Goal: Communication & Community: Answer question/provide support

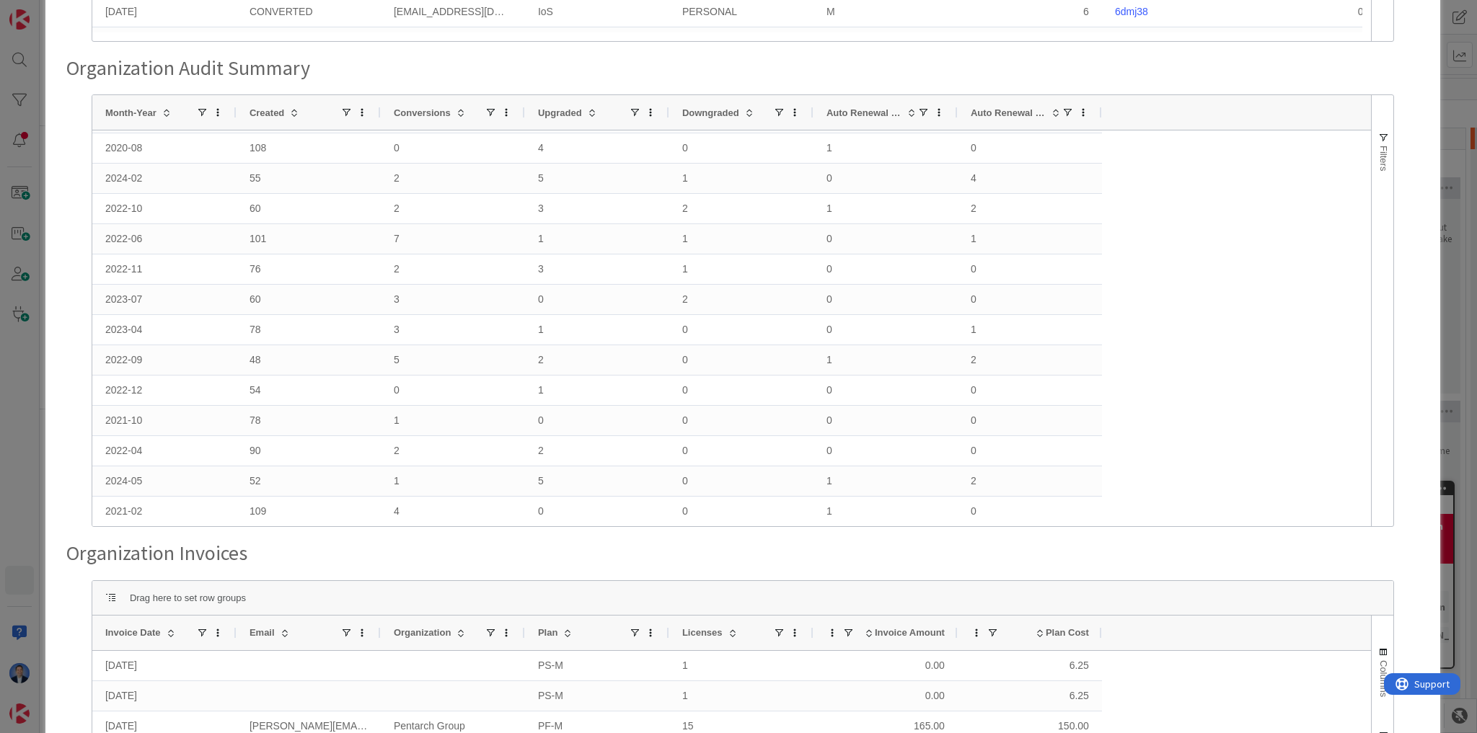
click at [22, 429] on div "Organization Audit Detail Drag here to set row groups Drag here to set column l…" at bounding box center [738, 366] width 1477 height 733
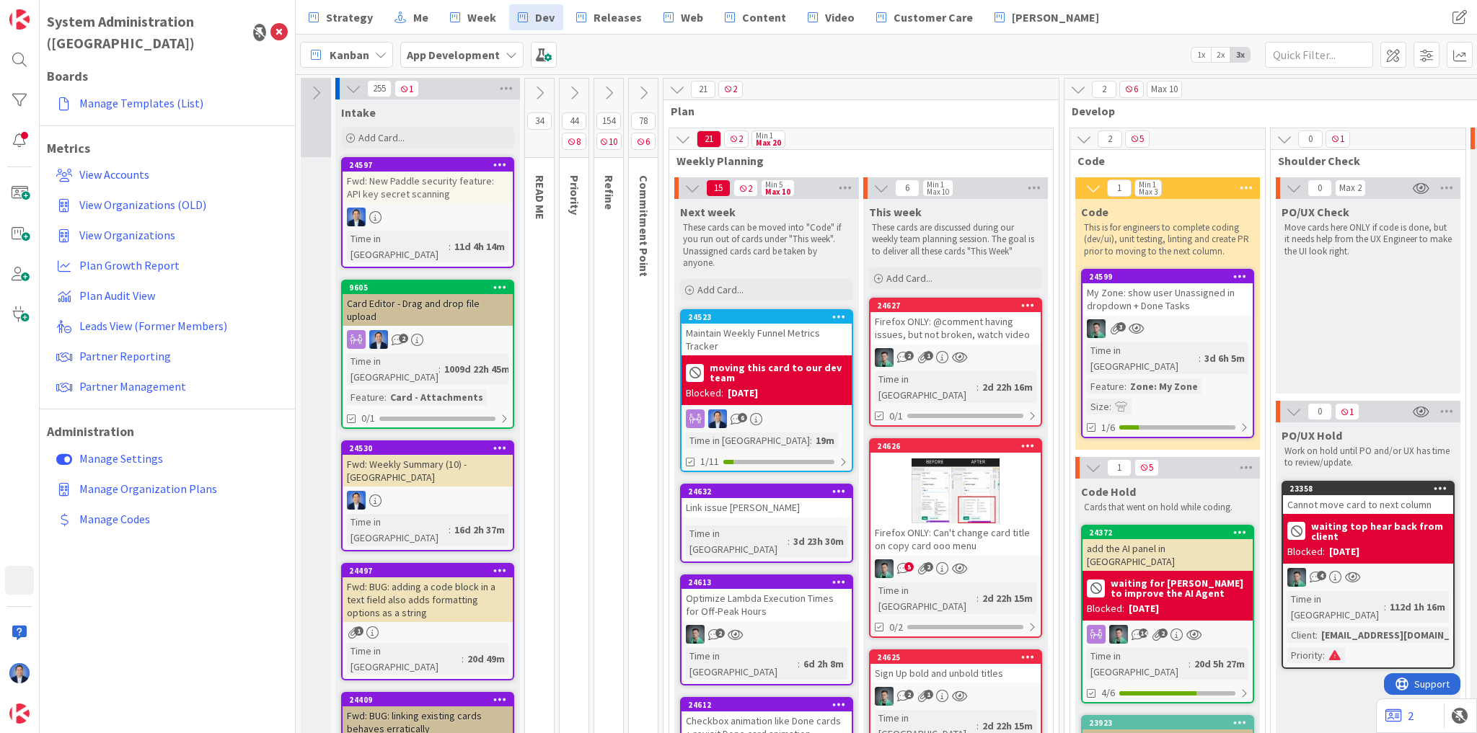
click at [410, 58] on b "App Development" at bounding box center [453, 55] width 93 height 14
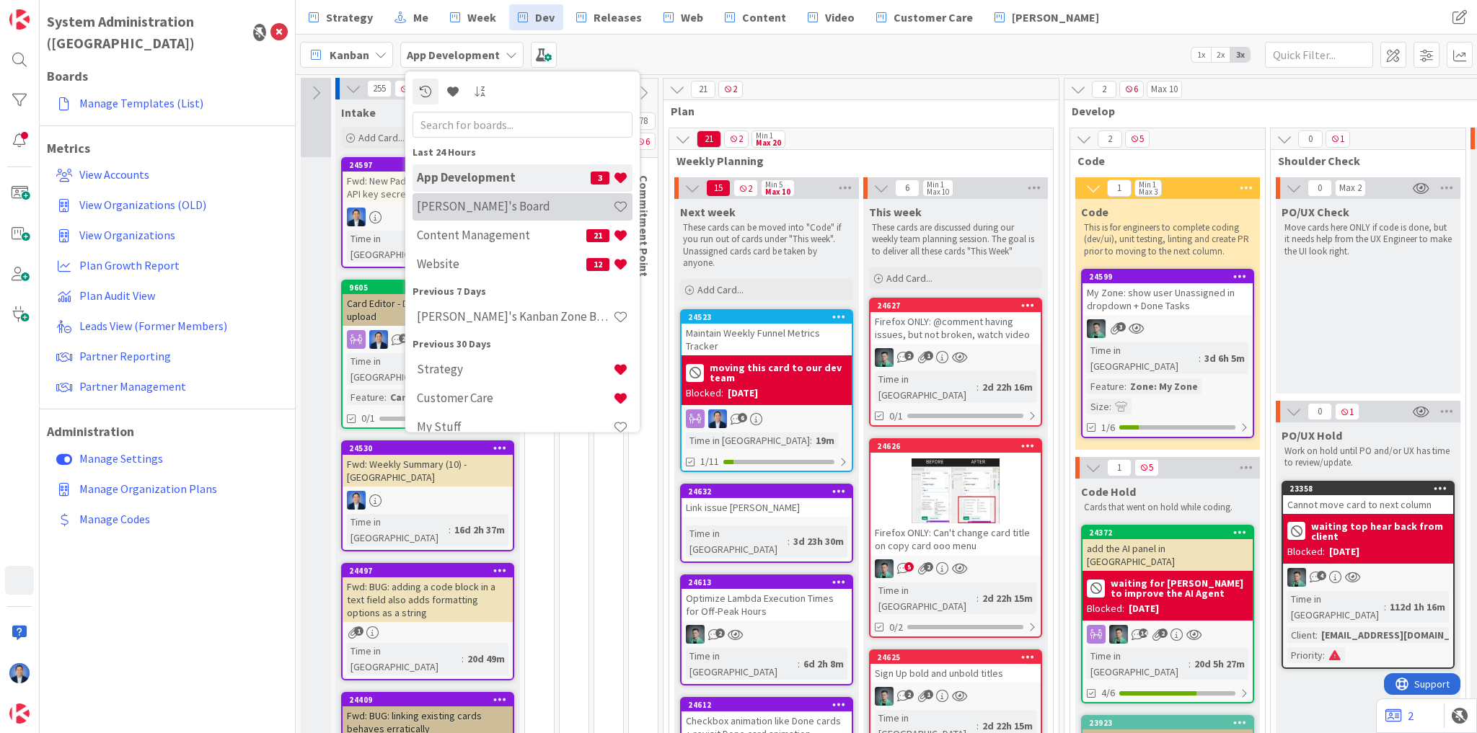
click at [424, 197] on div "[PERSON_NAME]'s Board" at bounding box center [522, 206] width 220 height 27
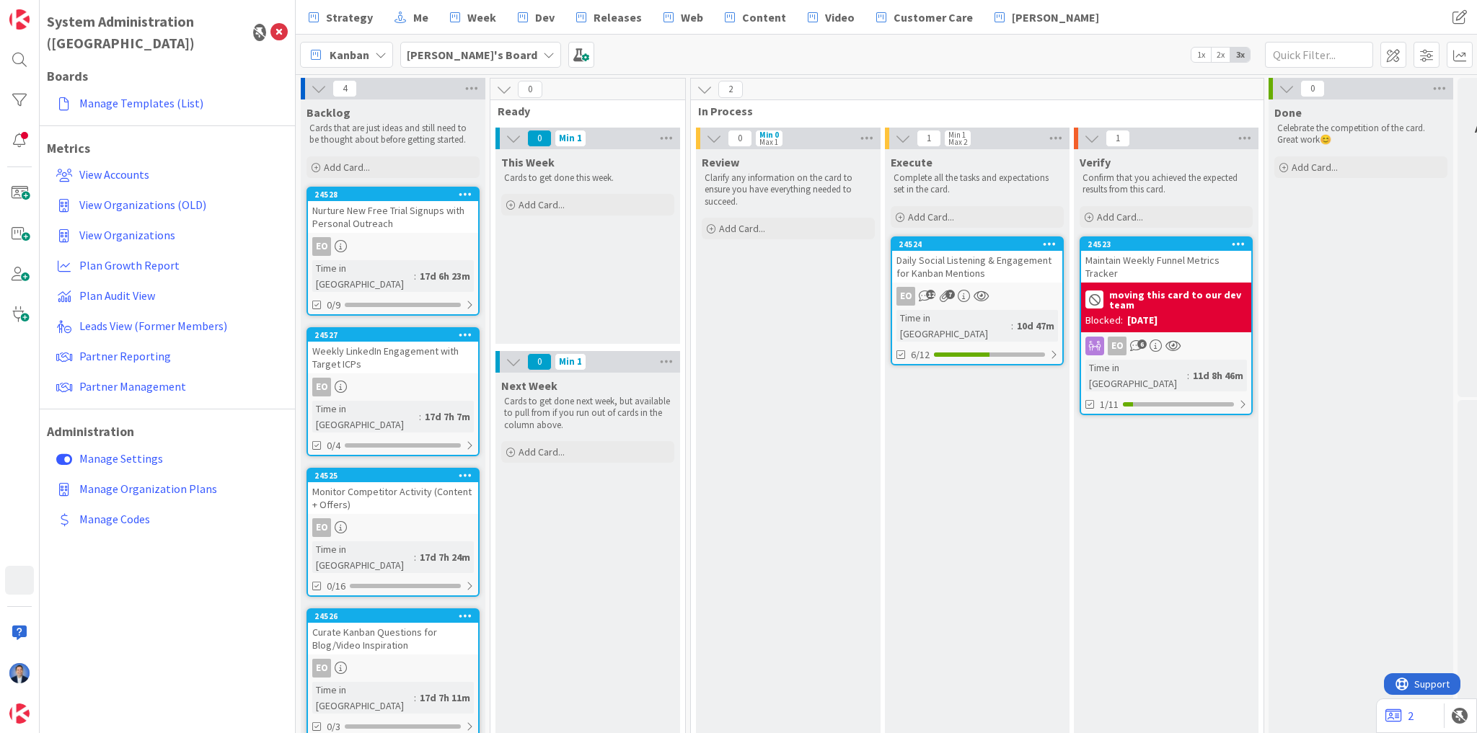
click at [997, 277] on div "Daily Social Listening & Engagement for Kanban Mentions" at bounding box center [977, 267] width 170 height 32
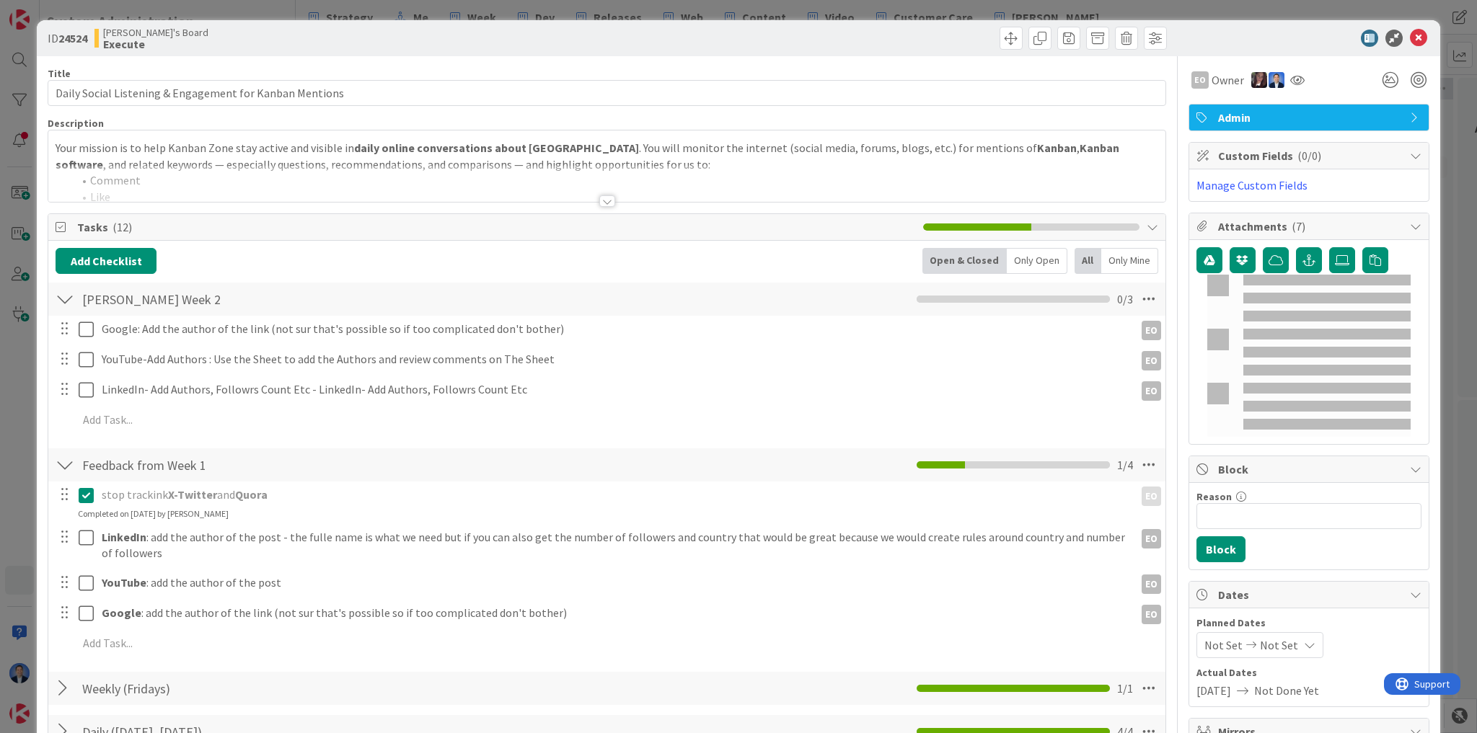
click at [271, 163] on p "Your mission is to help Kanban Zone stay active and visible in daily online con…" at bounding box center [607, 156] width 1103 height 32
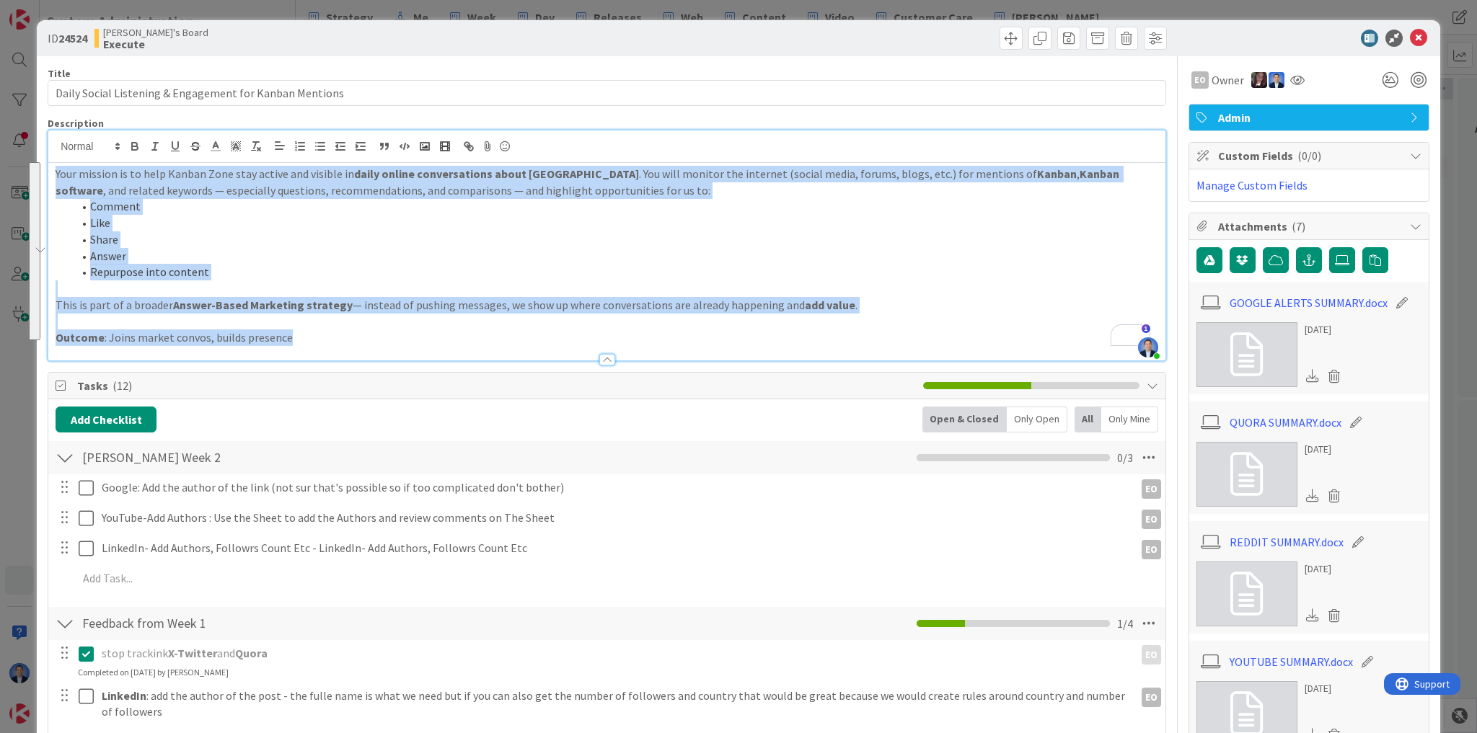
drag, startPoint x: 195, startPoint y: 293, endPoint x: 55, endPoint y: 172, distance: 185.6
click at [55, 172] on div "Your mission is to help Kanban Zone stay active and visible in daily online con…" at bounding box center [606, 262] width 1117 height 198
copy div "Your mission is to help Kanban Zone stay active and visible in daily online con…"
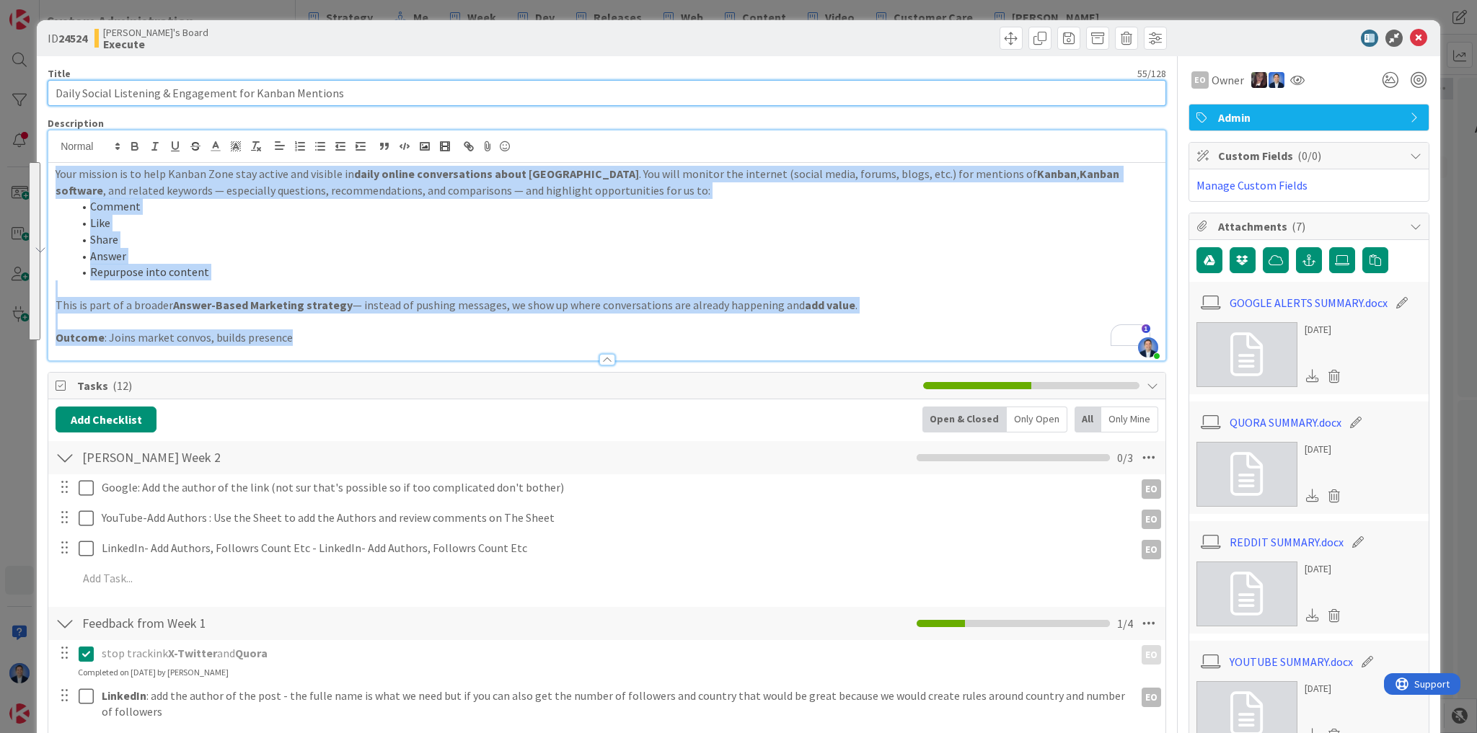
click at [211, 91] on input "Daily Social Listening & Engagement for Kanban Mentions" at bounding box center [607, 93] width 1118 height 26
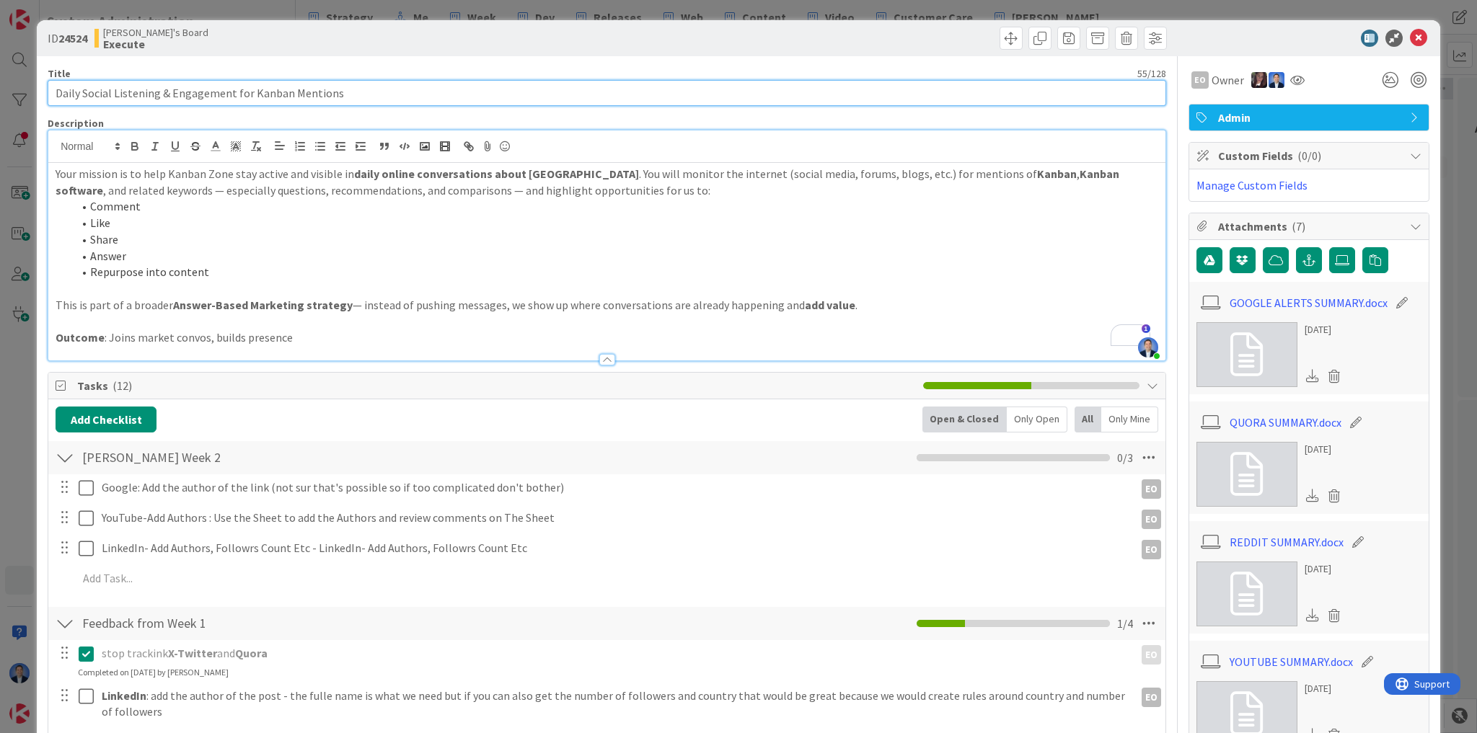
click at [211, 91] on input "Daily Social Listening & Engagement for Kanban Mentions" at bounding box center [607, 93] width 1118 height 26
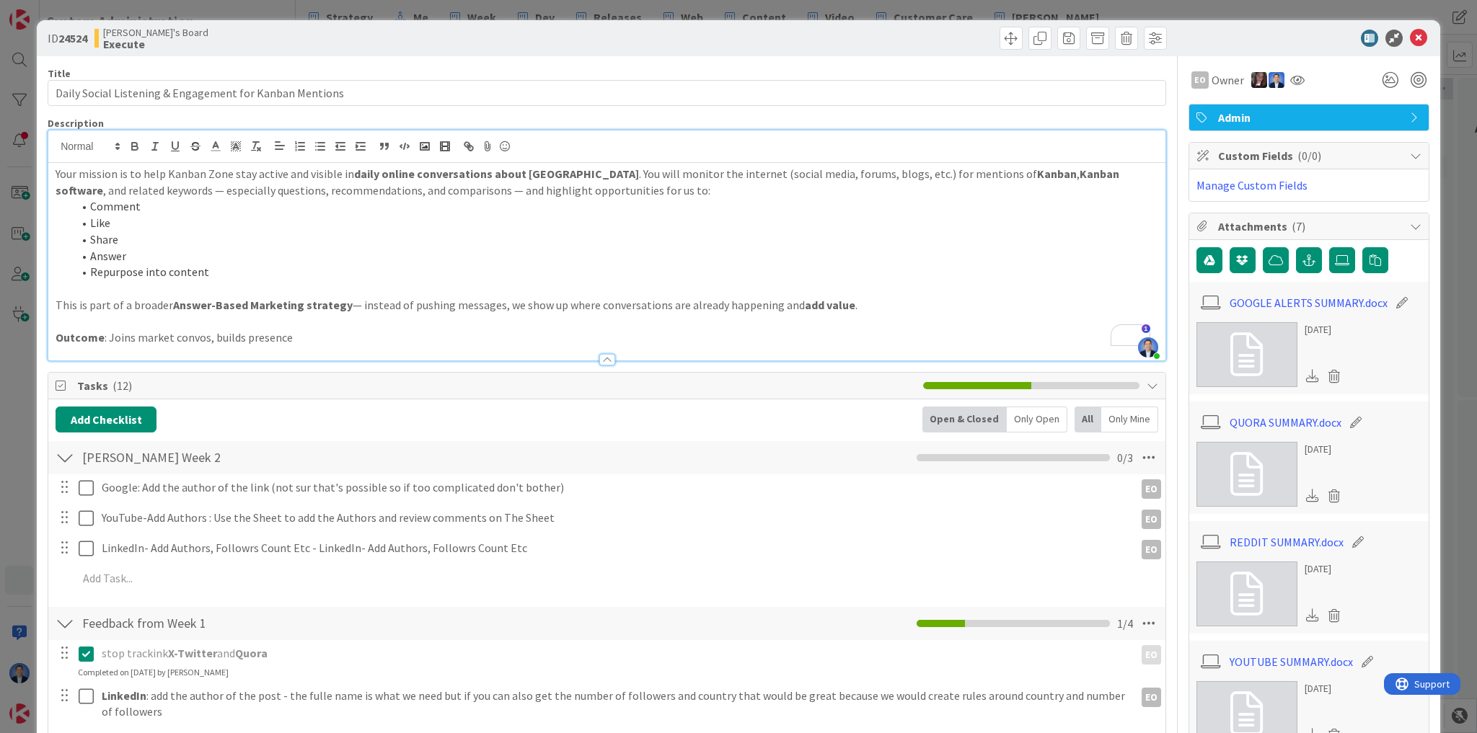
click at [306, 332] on p "Outcome : Joins market convos, builds presence" at bounding box center [607, 338] width 1103 height 17
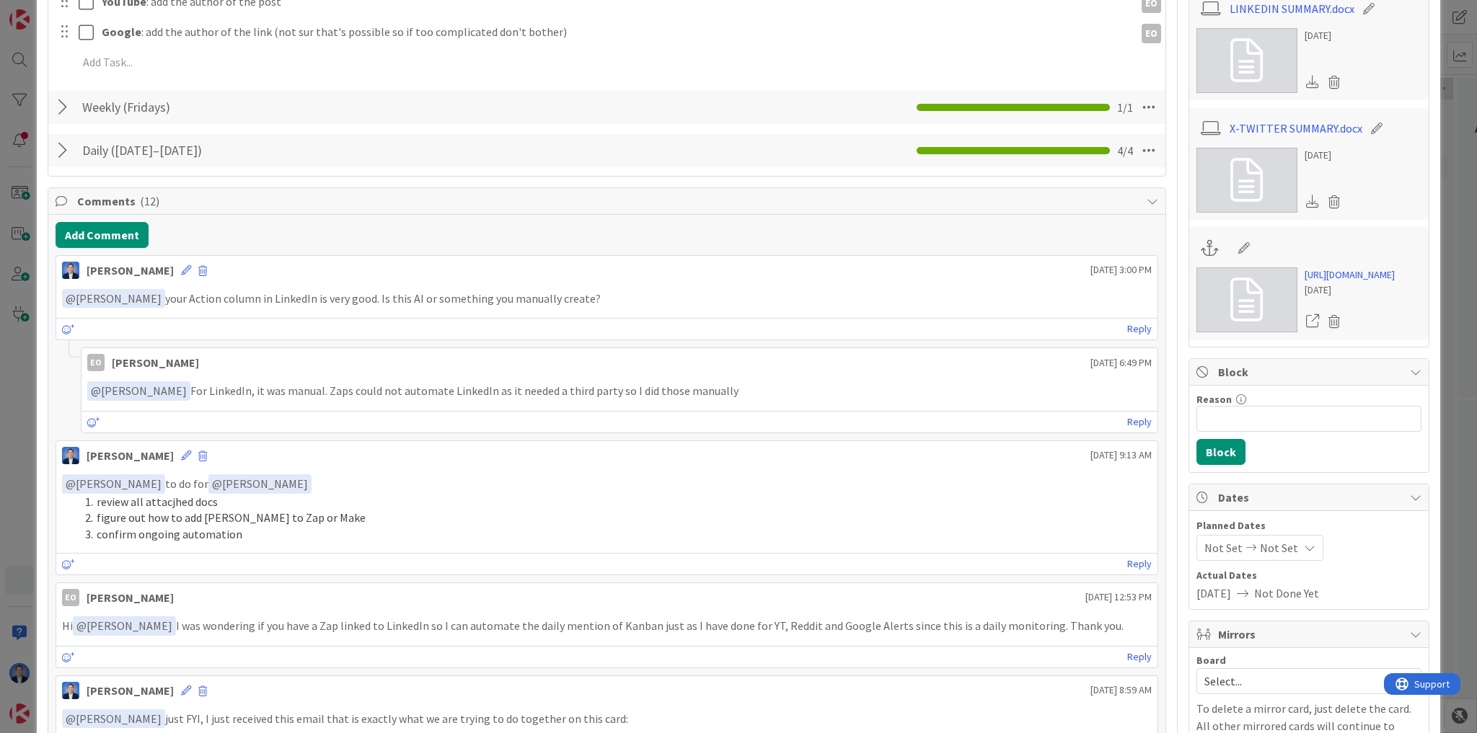
scroll to position [750, 0]
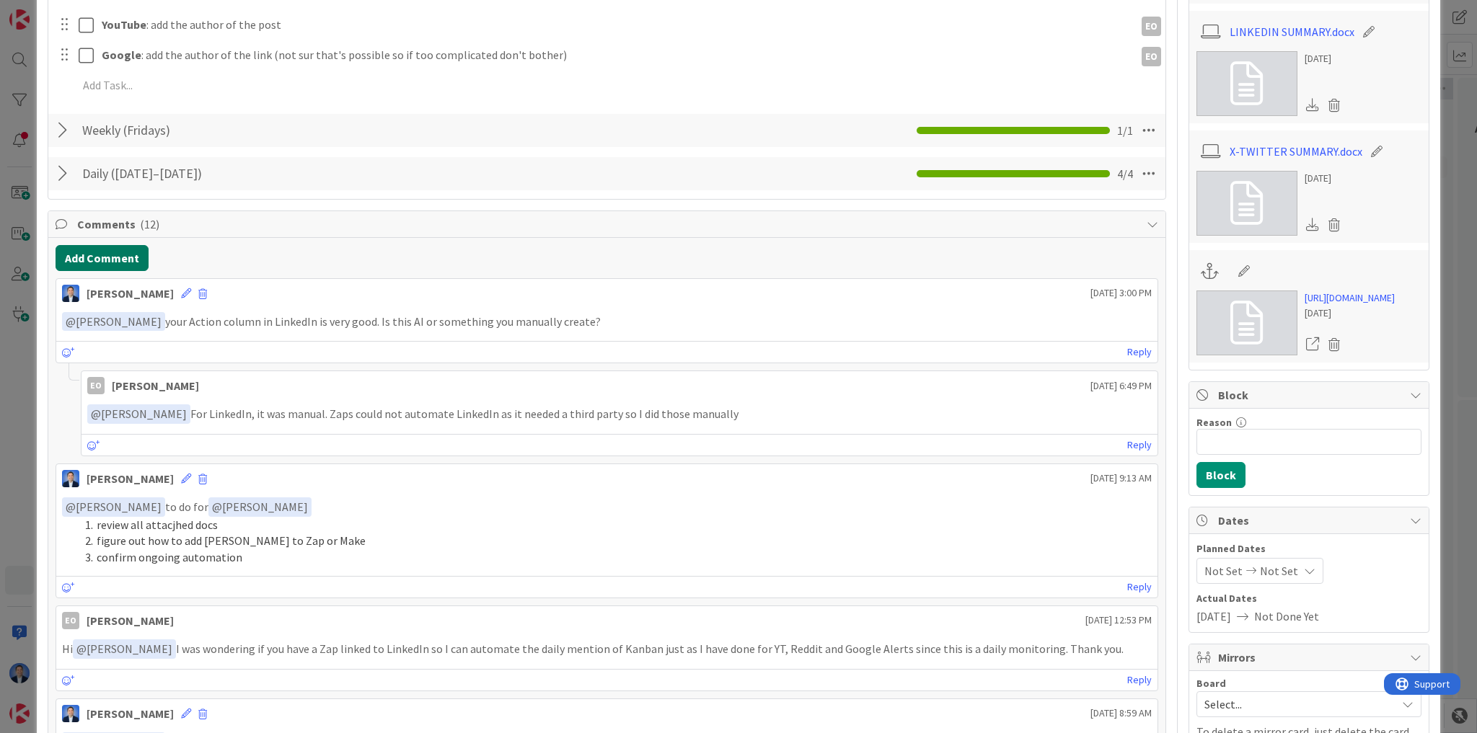
click at [108, 256] on button "Add Comment" at bounding box center [102, 258] width 93 height 26
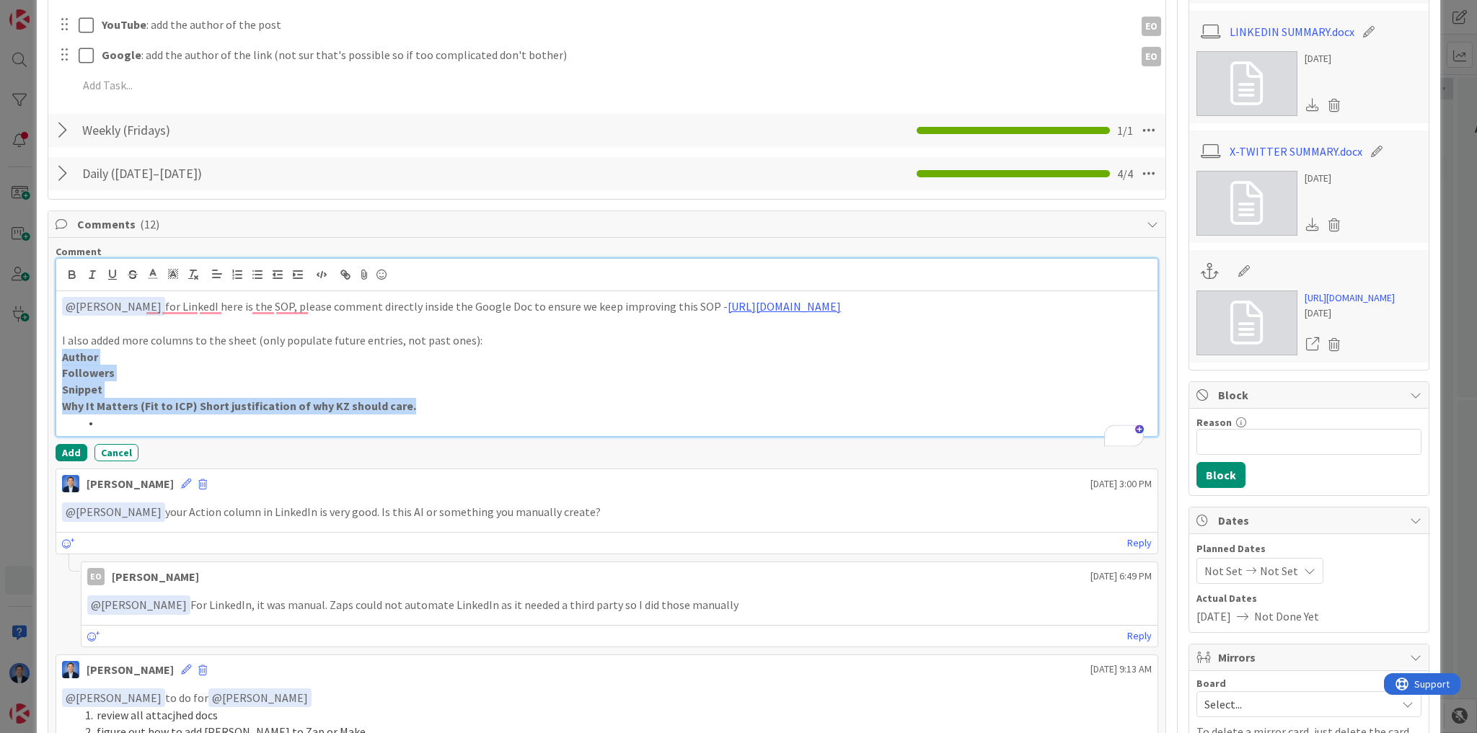
click at [59, 371] on div "ID 24524 [PERSON_NAME]'s Board Execute Title 55 / 128 Daily Social Listening & …" at bounding box center [738, 494] width 1403 height 2449
click at [257, 275] on line "button" at bounding box center [258, 275] width 6 height 0
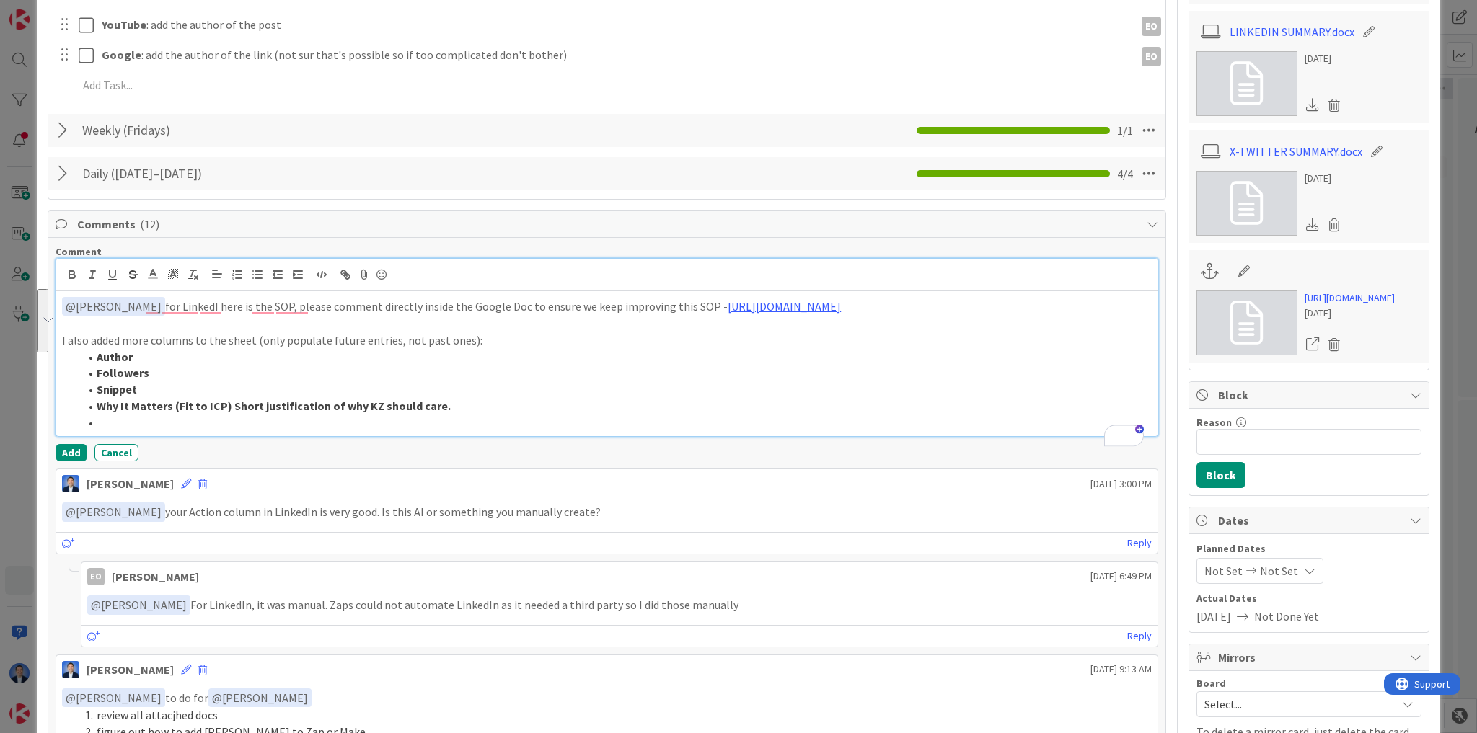
click at [199, 398] on li "Snippet" at bounding box center [615, 389] width 1072 height 17
click at [111, 397] on strong "Snippet" at bounding box center [117, 389] width 40 height 14
click at [110, 397] on strong "Snippet" at bounding box center [117, 389] width 40 height 14
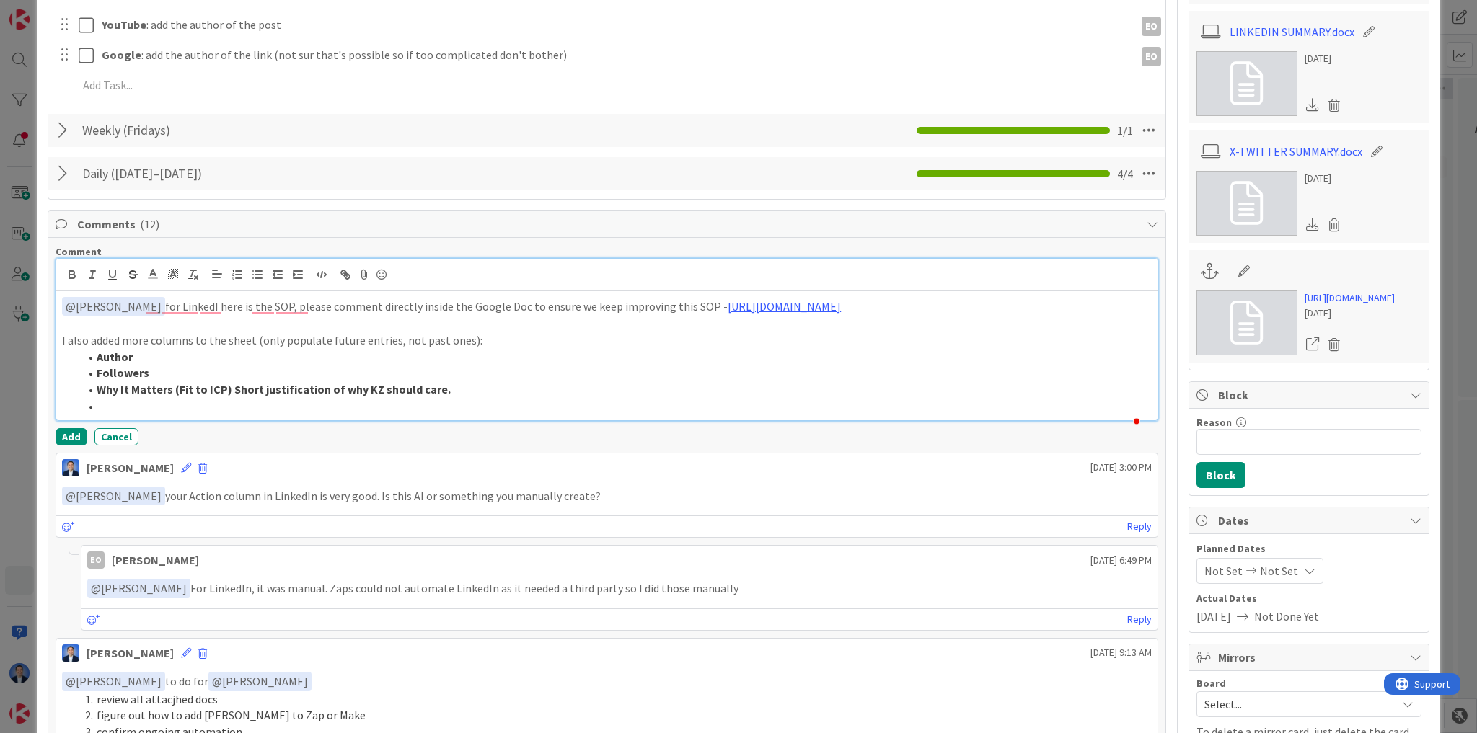
click at [112, 415] on li "To enrich screen reader interactions, please activate Accessibility in Grammarl…" at bounding box center [615, 406] width 1072 height 17
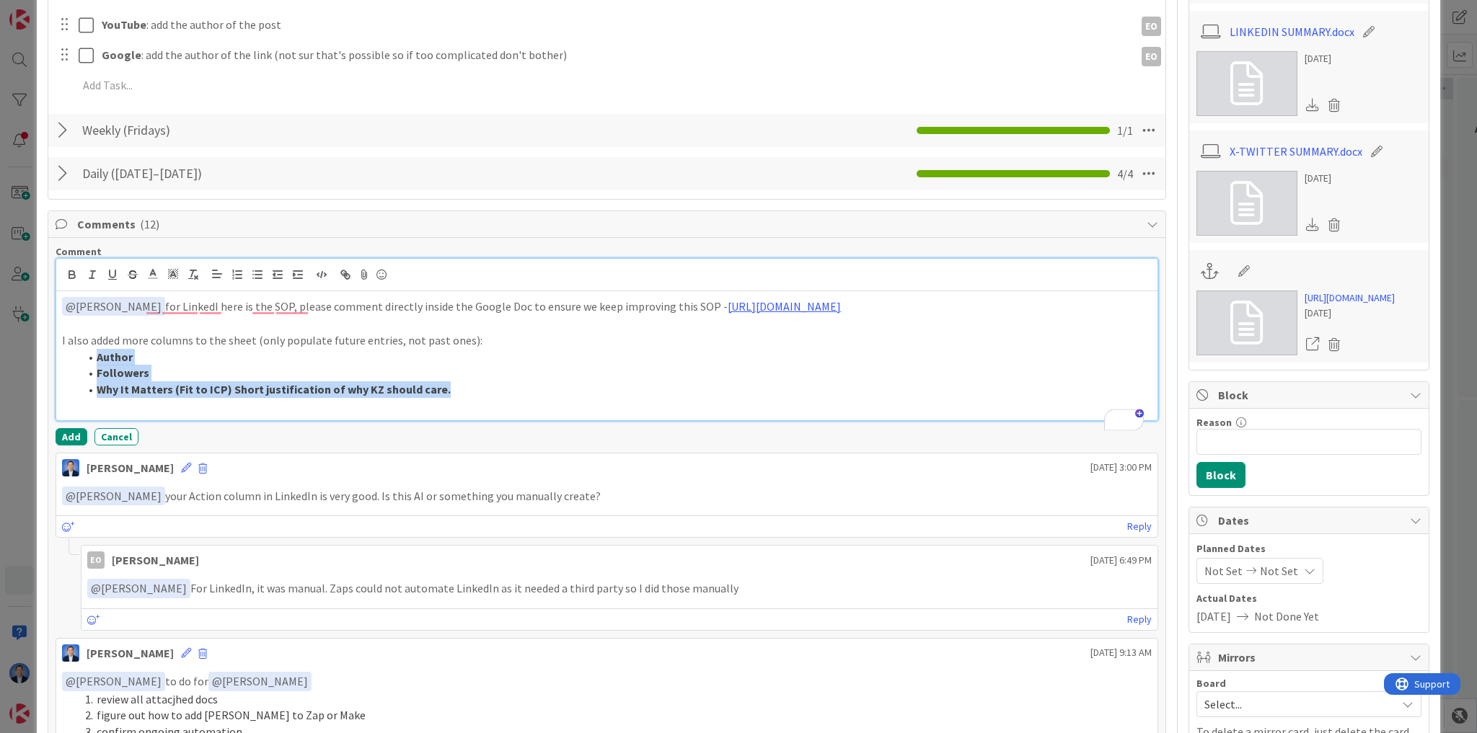
drag, startPoint x: 474, startPoint y: 406, endPoint x: 84, endPoint y: 376, distance: 392.0
click at [84, 376] on ol "Author Followers Why It Matters (Fit to ICP) Short justification of why KZ shou…" at bounding box center [607, 373] width 1090 height 49
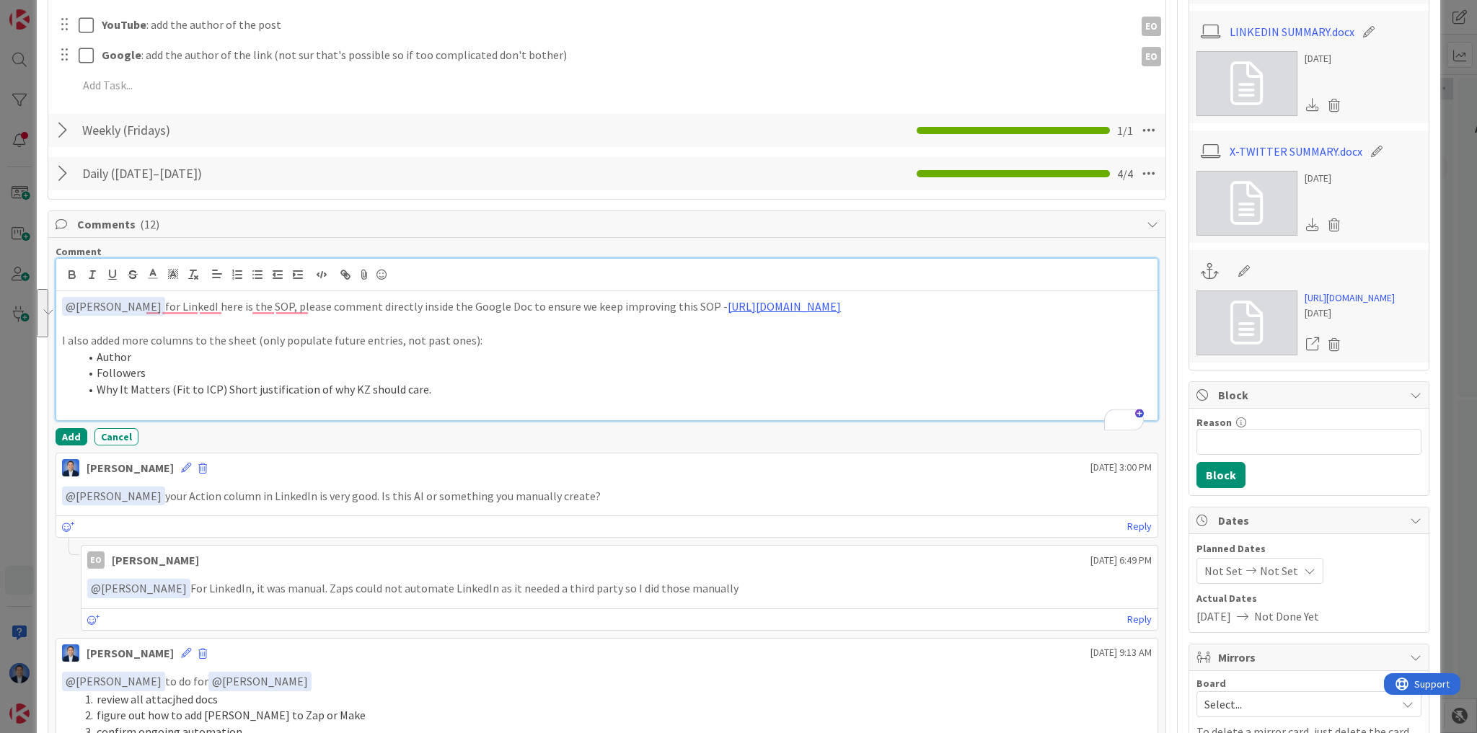
click at [150, 415] on p "To enrich screen reader interactions, please activate Accessibility in Grammarl…" at bounding box center [607, 406] width 1090 height 17
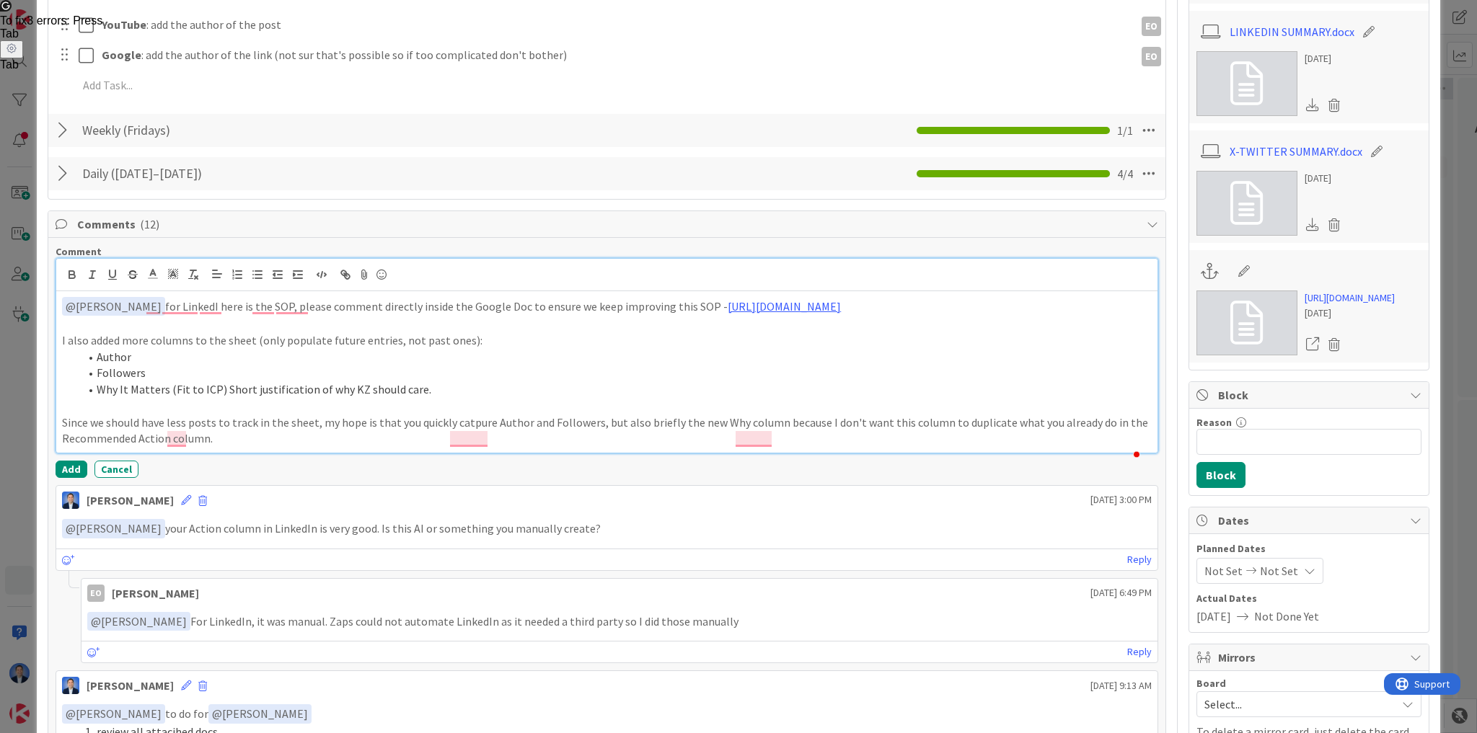
click at [510, 430] on p "Since we should have less posts to track in the sheet, my hope is that you quic…" at bounding box center [607, 431] width 1090 height 32
click at [571, 435] on p "Since we should have less posts to track in the sheet, my hope is that you quic…" at bounding box center [607, 431] width 1090 height 32
click at [572, 435] on p "Since we should have less posts to track in the sheet, my hope is that you quic…" at bounding box center [607, 431] width 1090 height 32
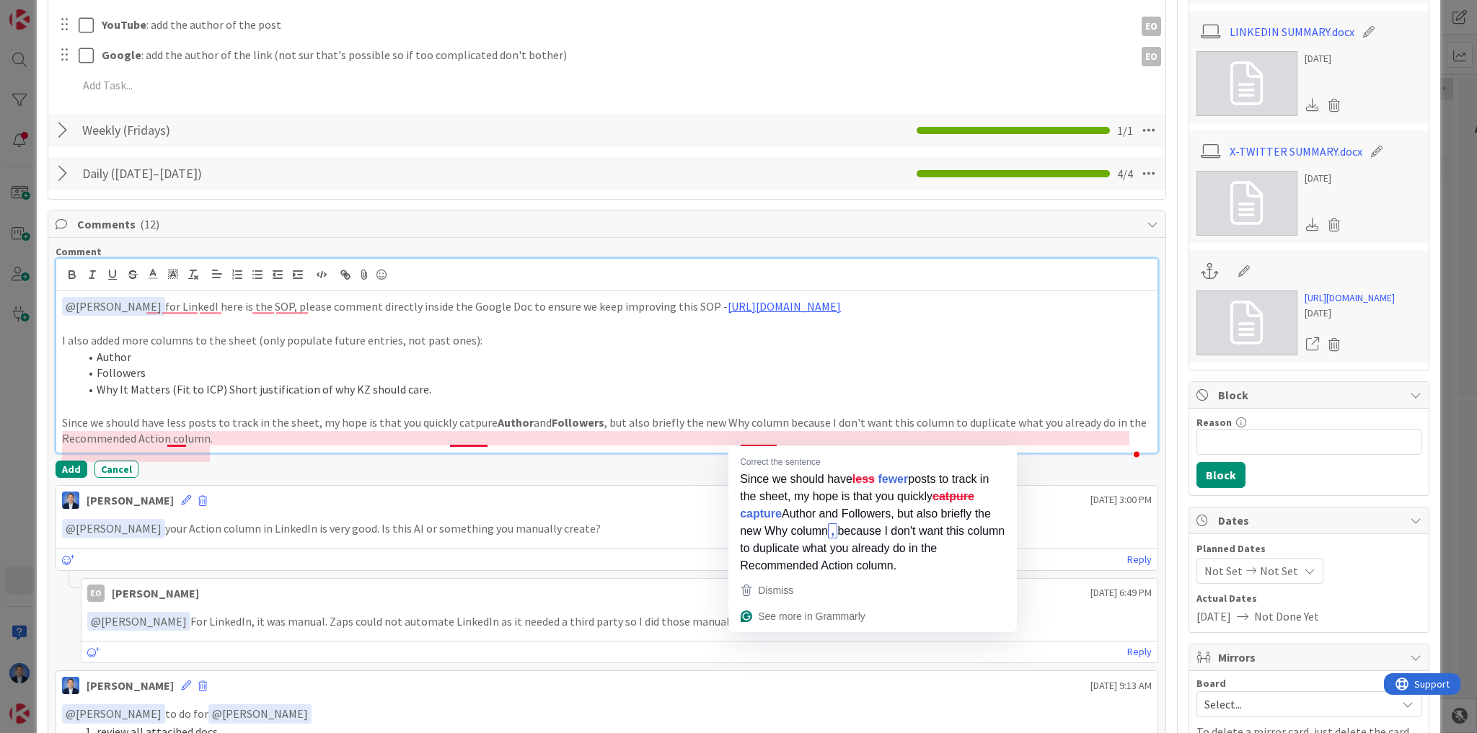
click at [725, 438] on p "Since we should have less posts to track in the sheet, my hope is that you quic…" at bounding box center [607, 431] width 1090 height 32
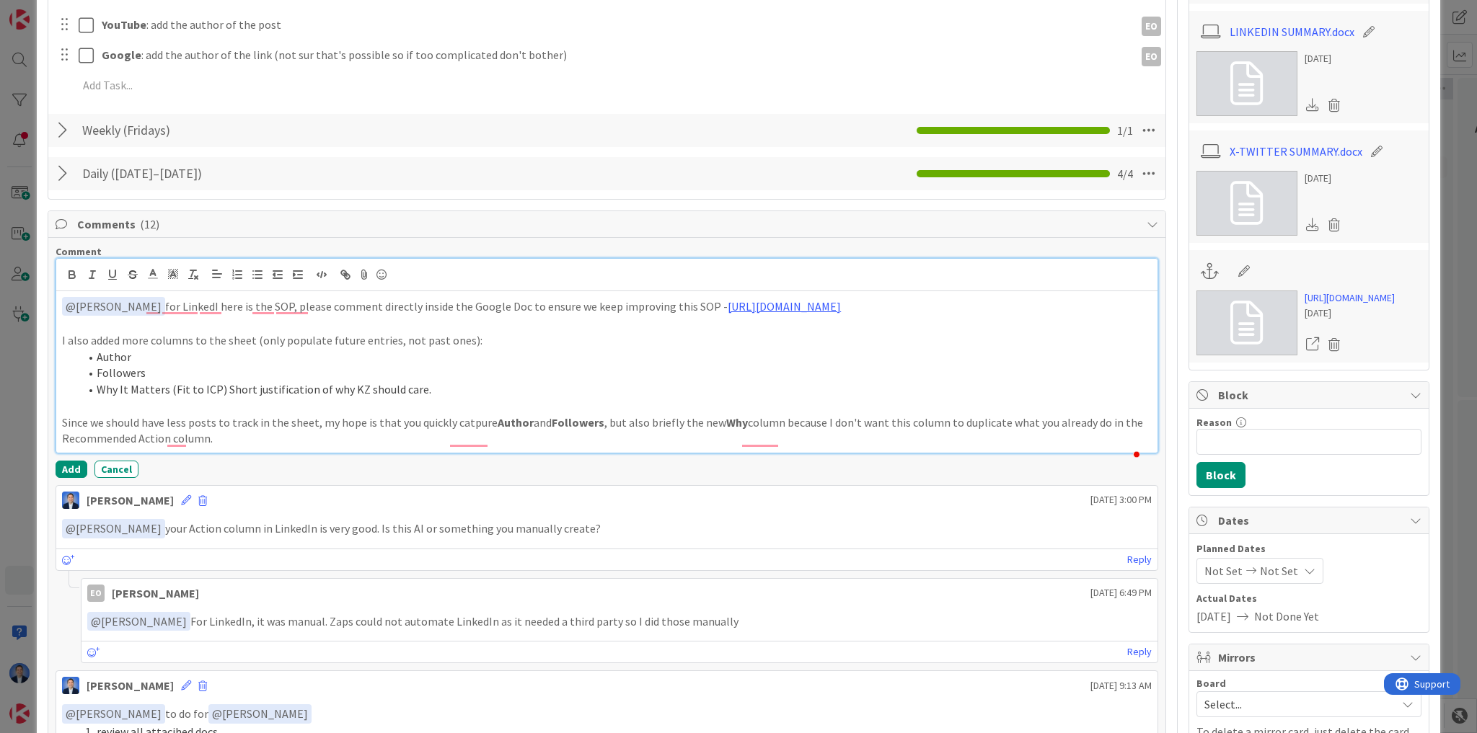
click at [114, 366] on li "Author" at bounding box center [615, 357] width 1072 height 17
click at [115, 366] on li "Author" at bounding box center [615, 357] width 1072 height 17
click at [112, 381] on li "Followers" at bounding box center [615, 373] width 1072 height 17
click at [107, 398] on li "Why It Matters (Fit to ICP) Short justification of why KZ should care." at bounding box center [615, 389] width 1072 height 17
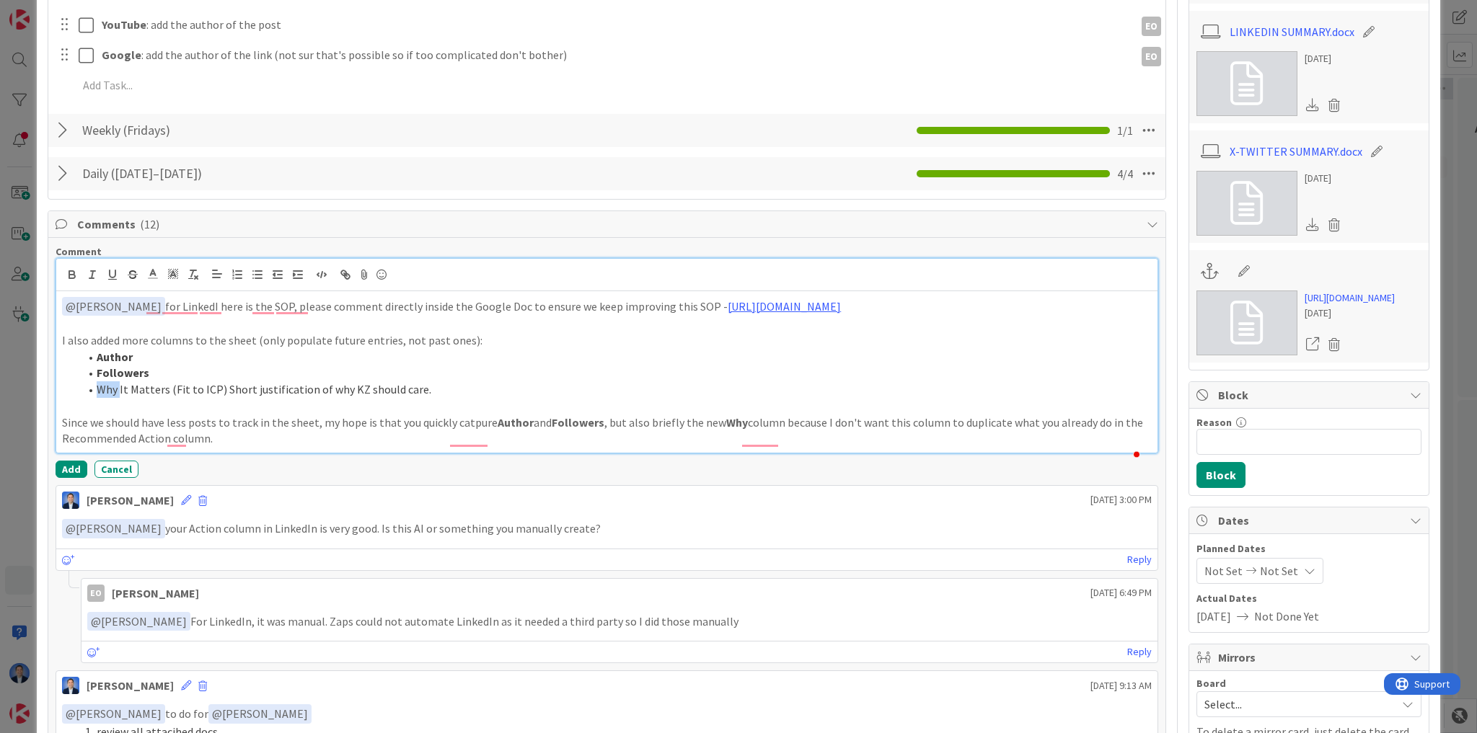
click at [107, 398] on li "Why It Matters (Fit to ICP) Short justification of why KZ should care." at bounding box center [615, 389] width 1072 height 17
click at [95, 447] on p "Since we should have less posts to track in the sheet, my hope is that you quic…" at bounding box center [607, 431] width 1090 height 32
drag, startPoint x: 99, startPoint y: 454, endPoint x: 138, endPoint y: 454, distance: 39.7
click at [138, 447] on p "Since we should have less posts to track in the sheet, my hope is that you quic…" at bounding box center [607, 431] width 1090 height 32
click at [260, 447] on p "Since we should have less posts to track in the sheet, my hope is that you quic…" at bounding box center [607, 431] width 1090 height 32
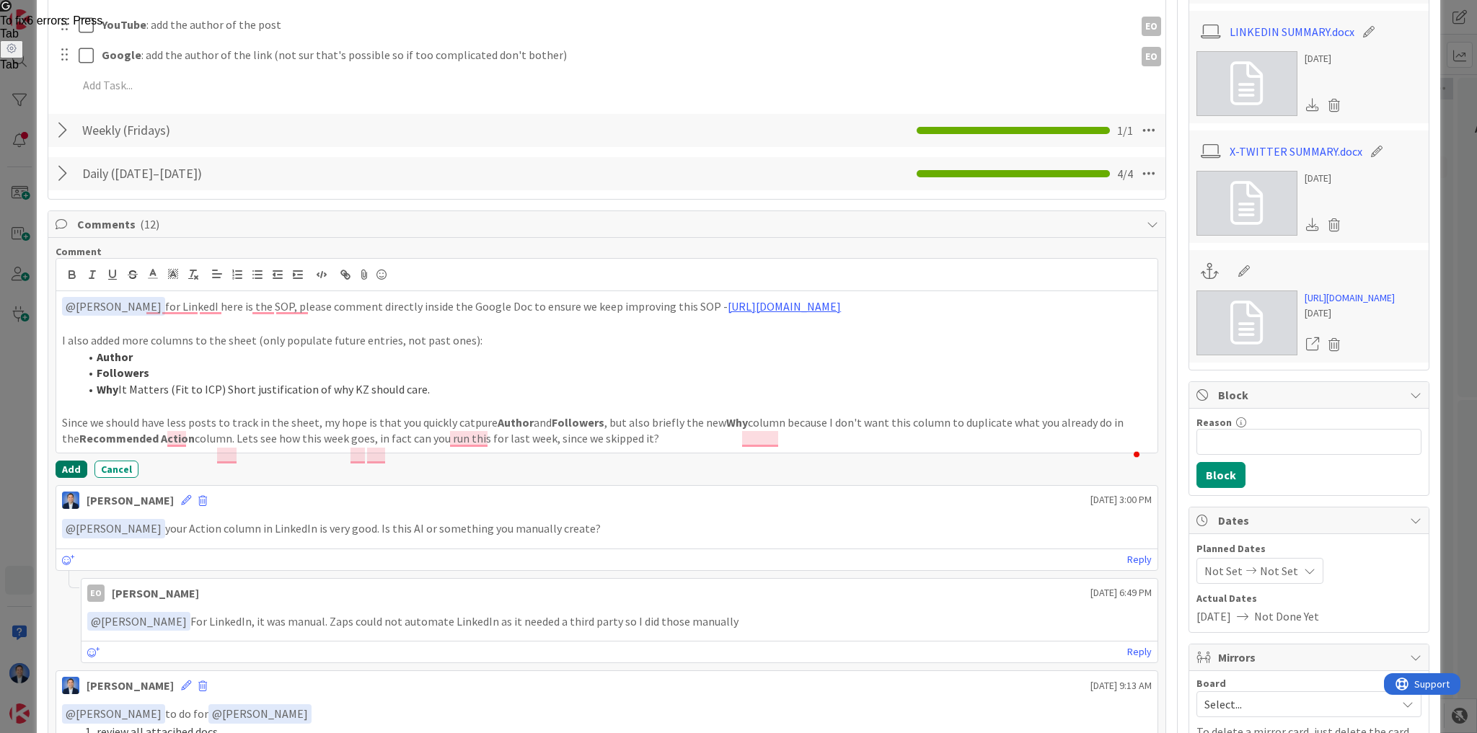
click at [67, 478] on button "Add" at bounding box center [72, 469] width 32 height 17
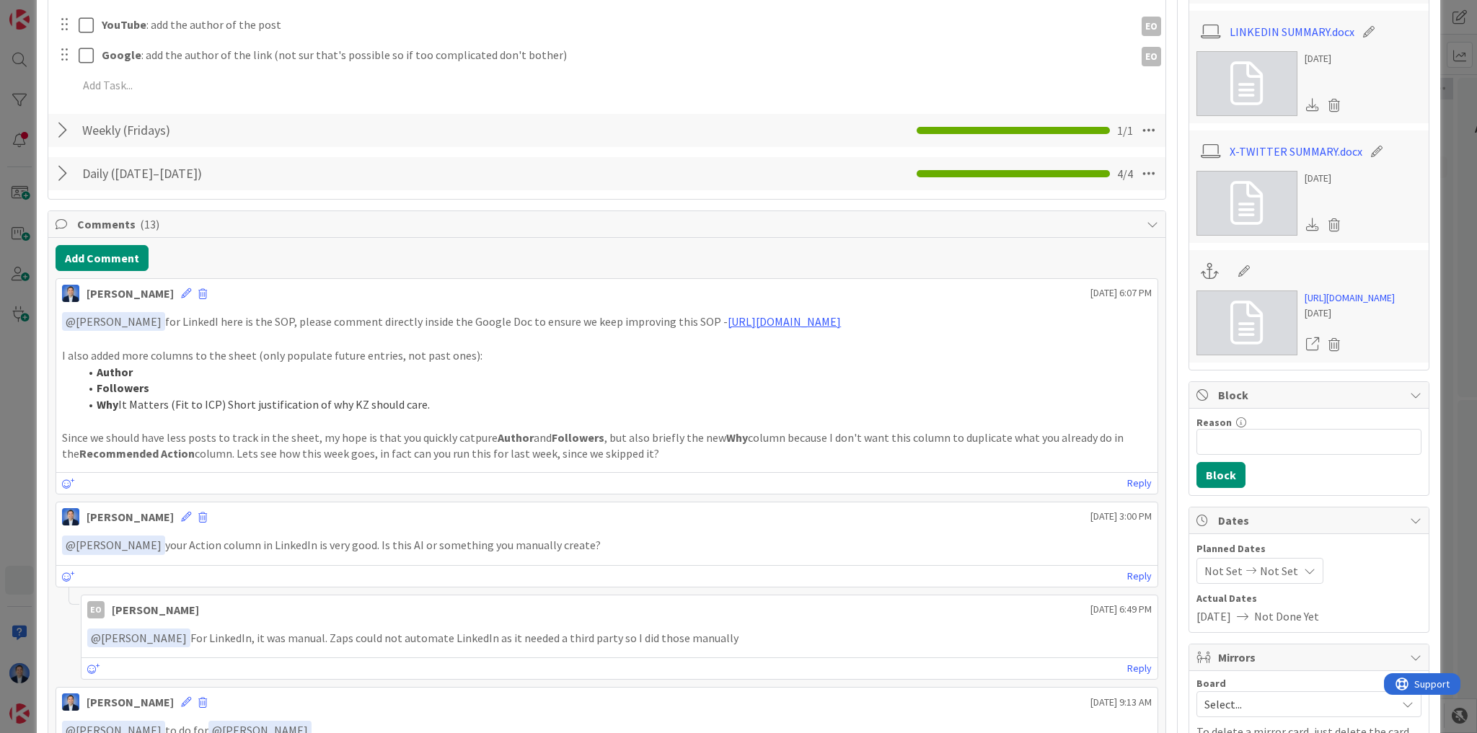
drag, startPoint x: 712, startPoint y: 333, endPoint x: 46, endPoint y: 340, distance: 665.6
click at [46, 340] on div "ID 24524 [PERSON_NAME]'s Board Execute Title 55 / 128 Daily Social Listening & …" at bounding box center [738, 511] width 1403 height 2482
copy link "[URL][DOMAIN_NAME]"
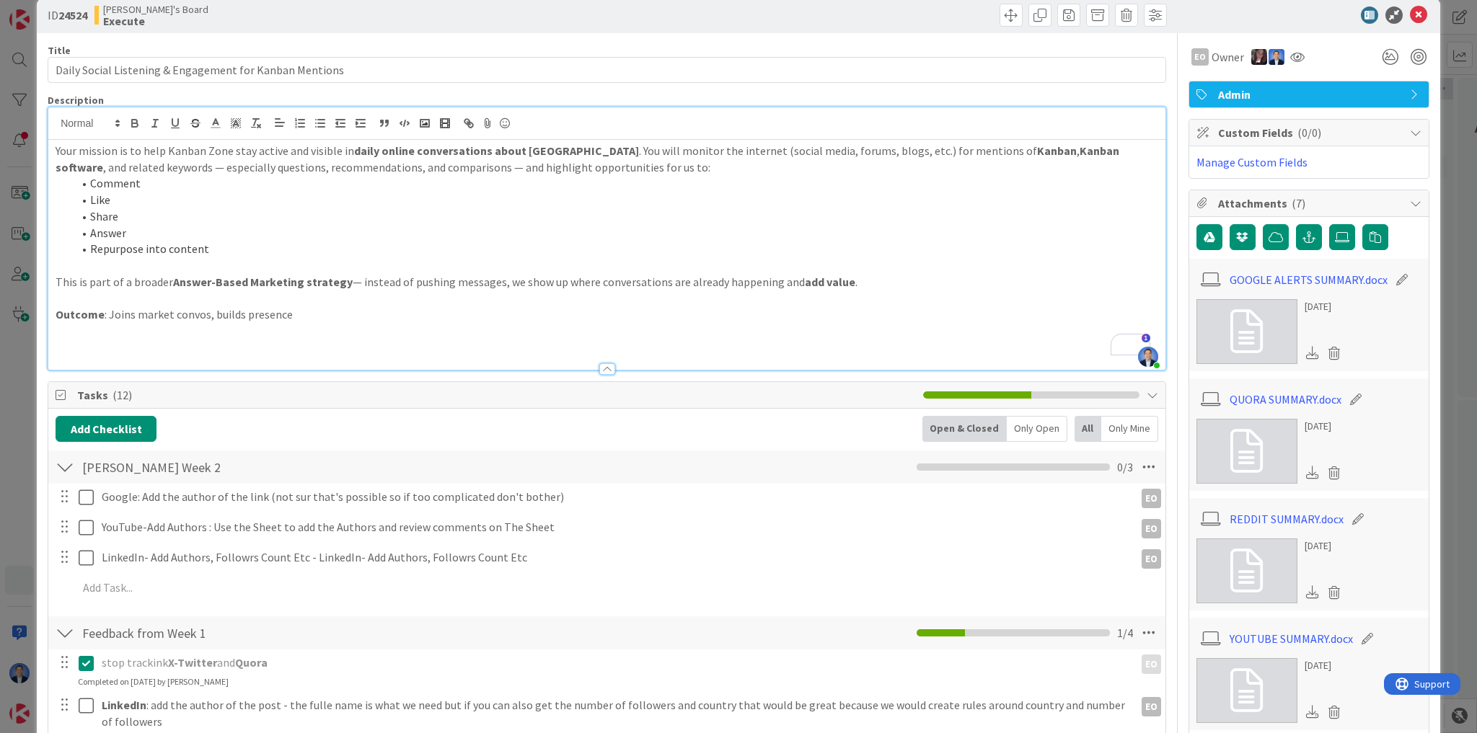
scroll to position [0, 0]
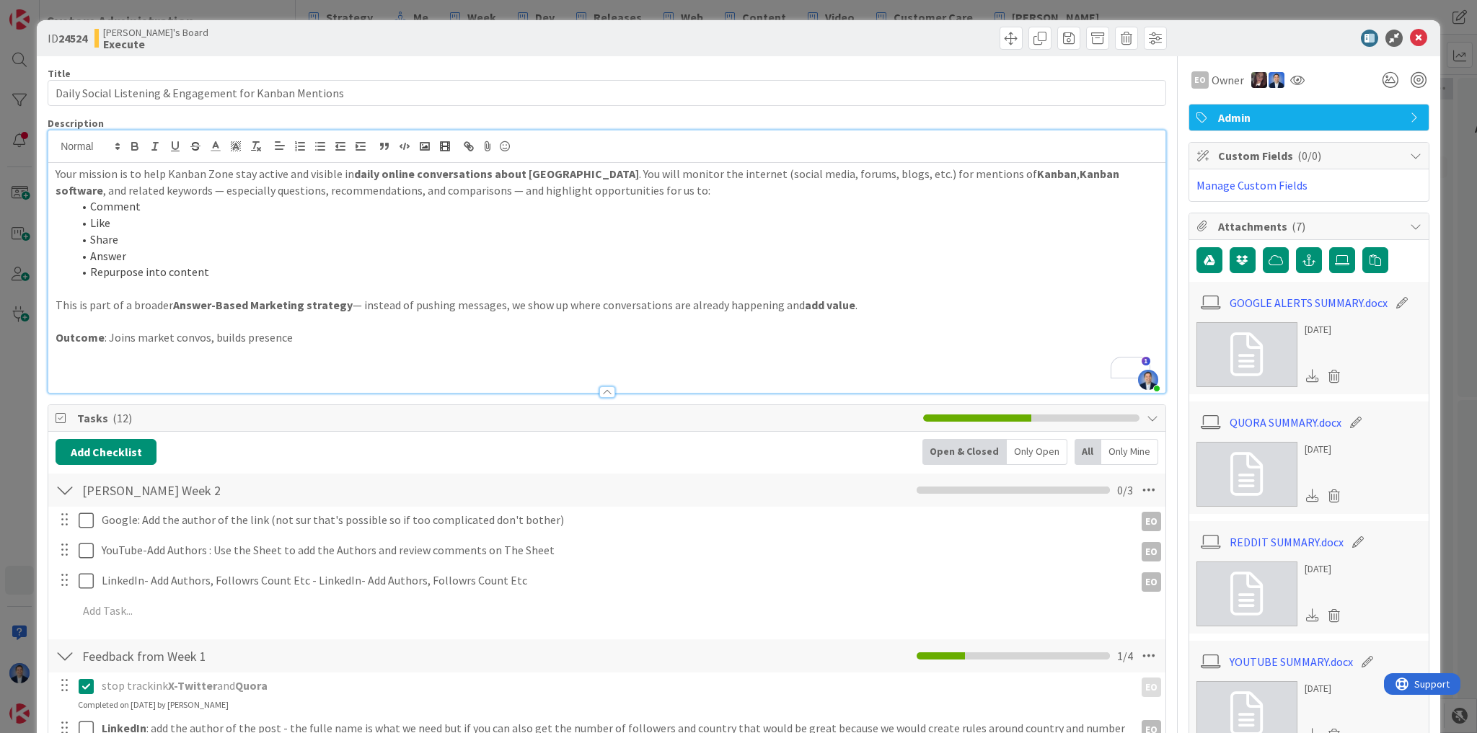
click at [278, 366] on p "To enrich screen reader interactions, please activate Accessibility in Grammarl…" at bounding box center [607, 371] width 1103 height 17
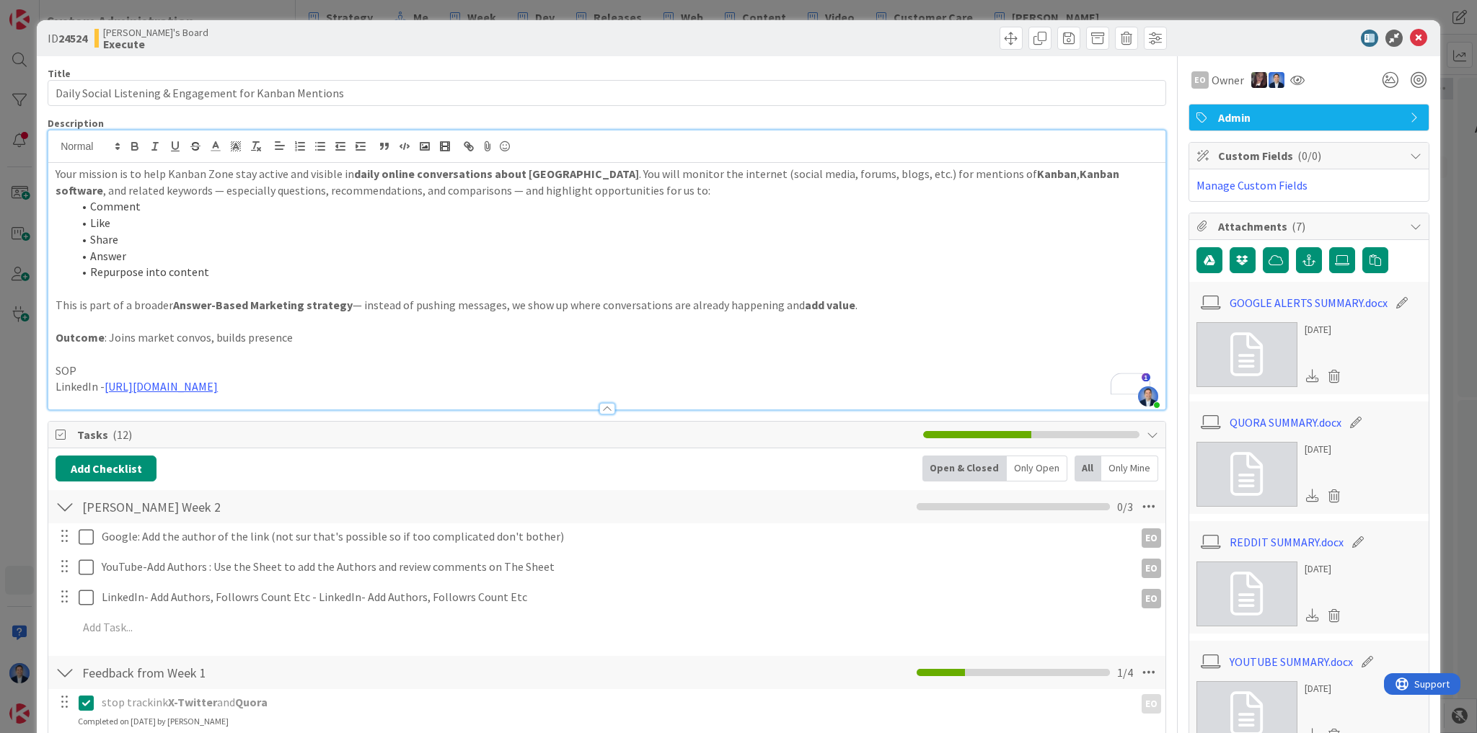
click at [66, 368] on p "SOP" at bounding box center [607, 371] width 1103 height 17
click at [355, 304] on p "This is part of a broader Answer-Based Marketing strategy — instead of pushing …" at bounding box center [607, 305] width 1103 height 17
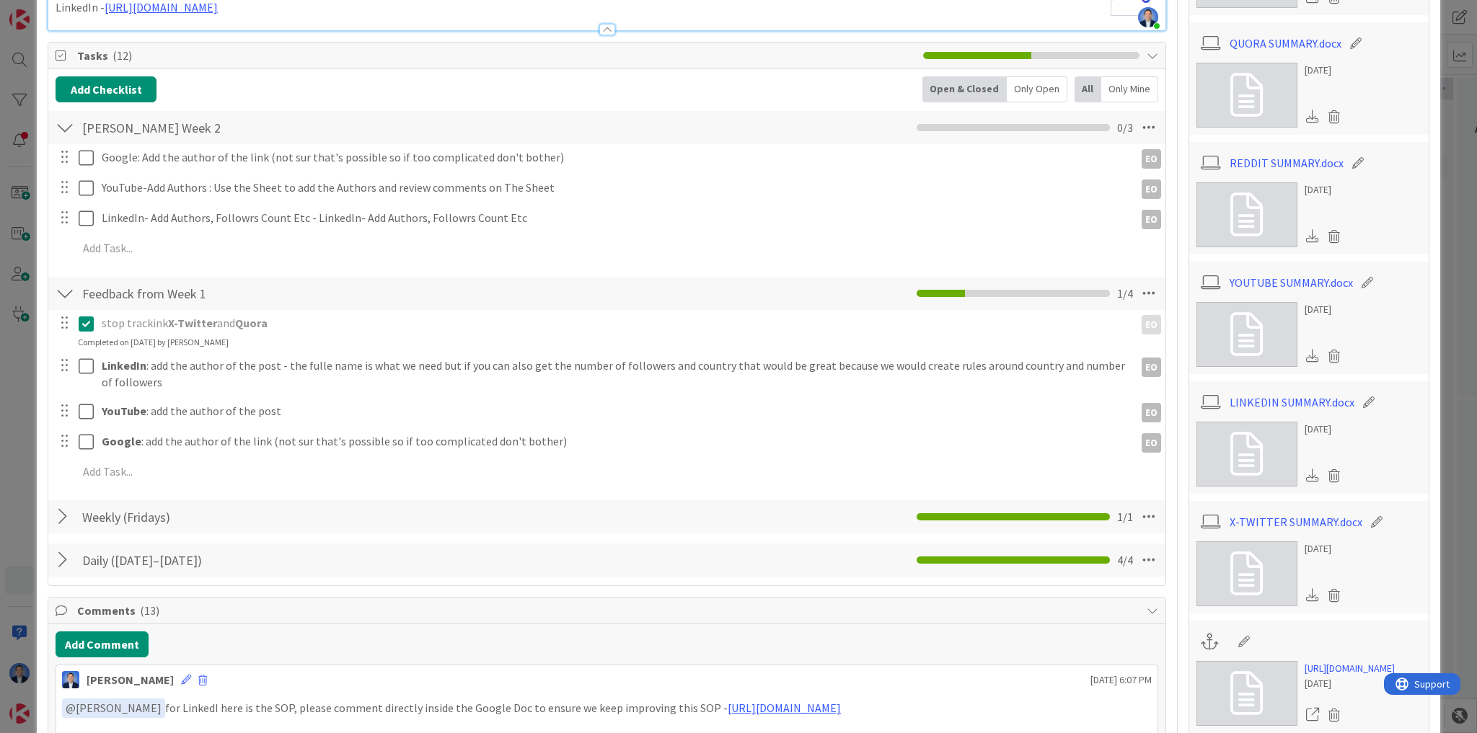
scroll to position [346, 0]
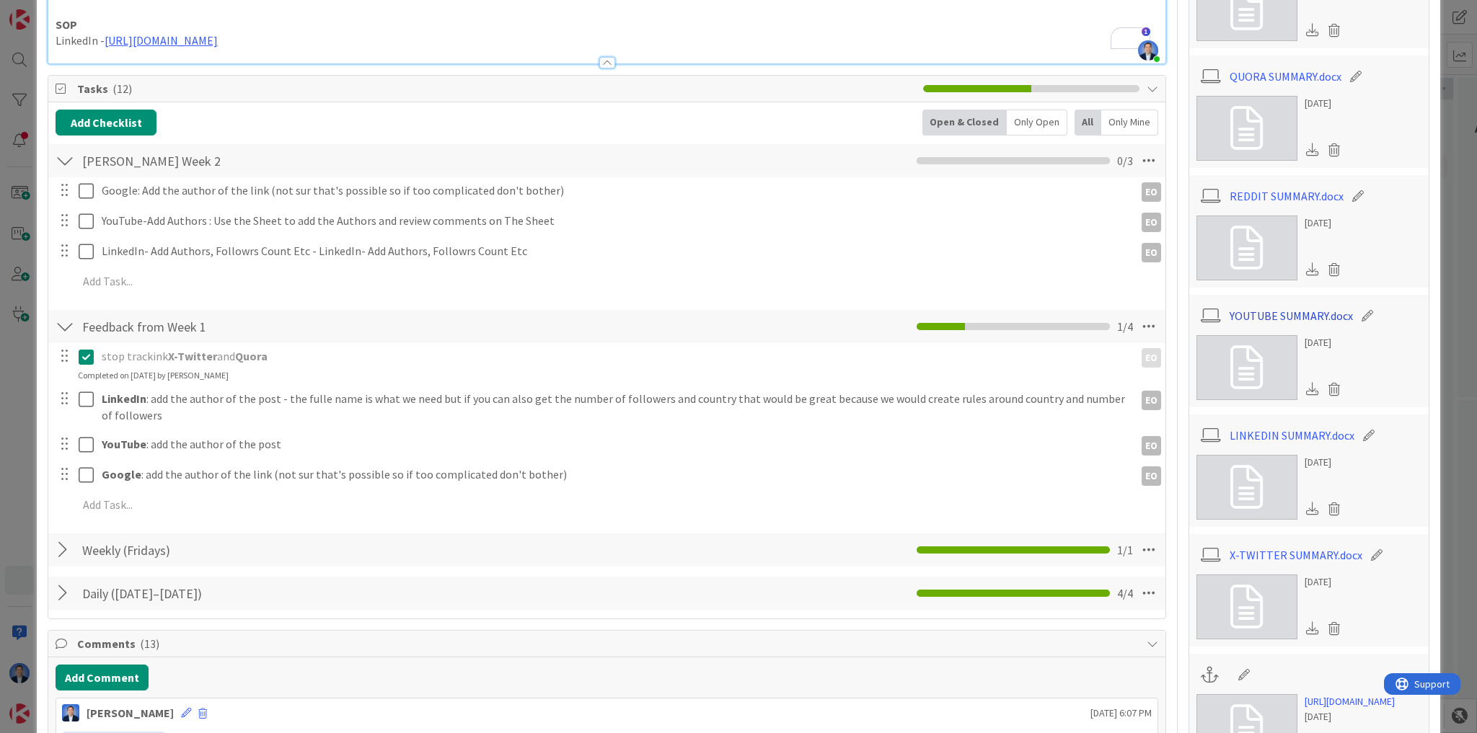
click at [1285, 314] on link "YOUTUBE SUMMARY.docx" at bounding box center [1290, 315] width 123 height 17
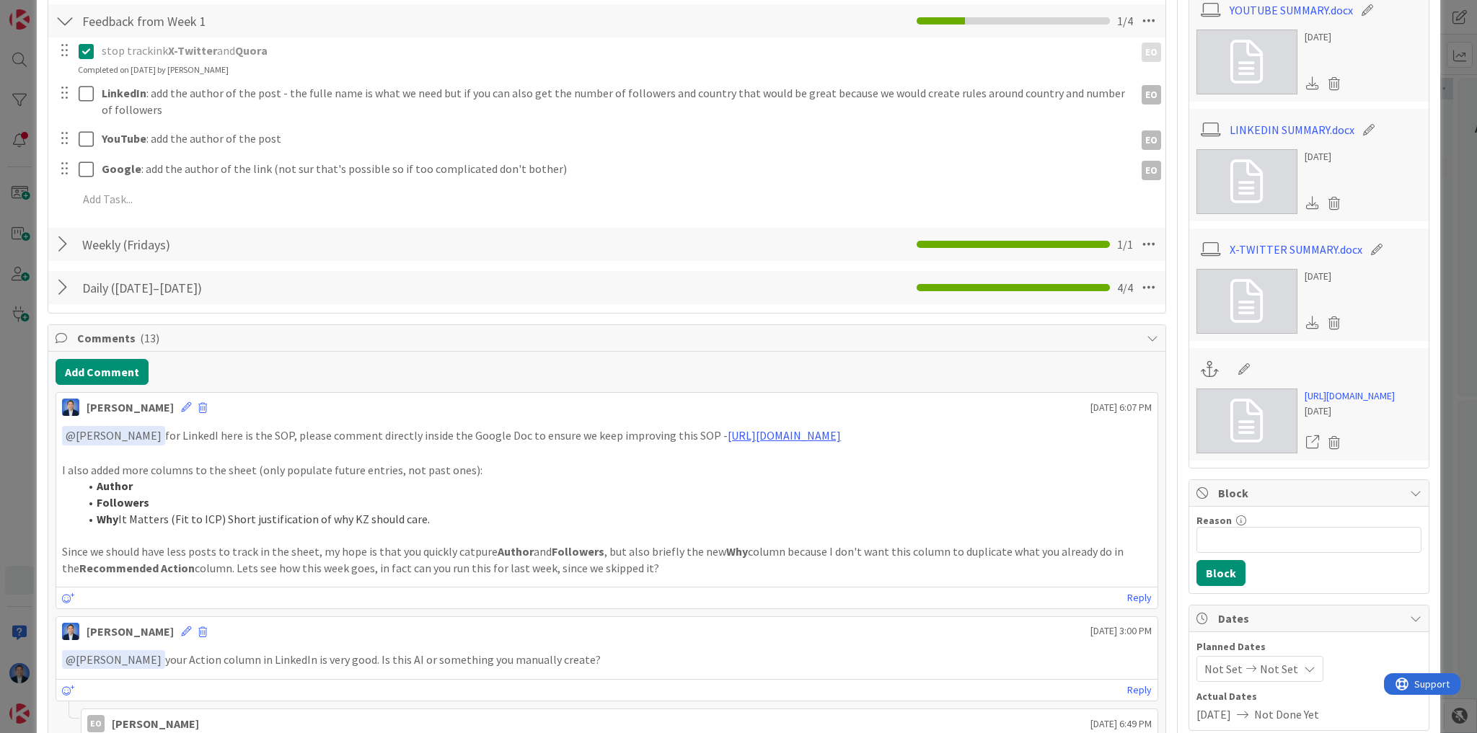
scroll to position [750, 0]
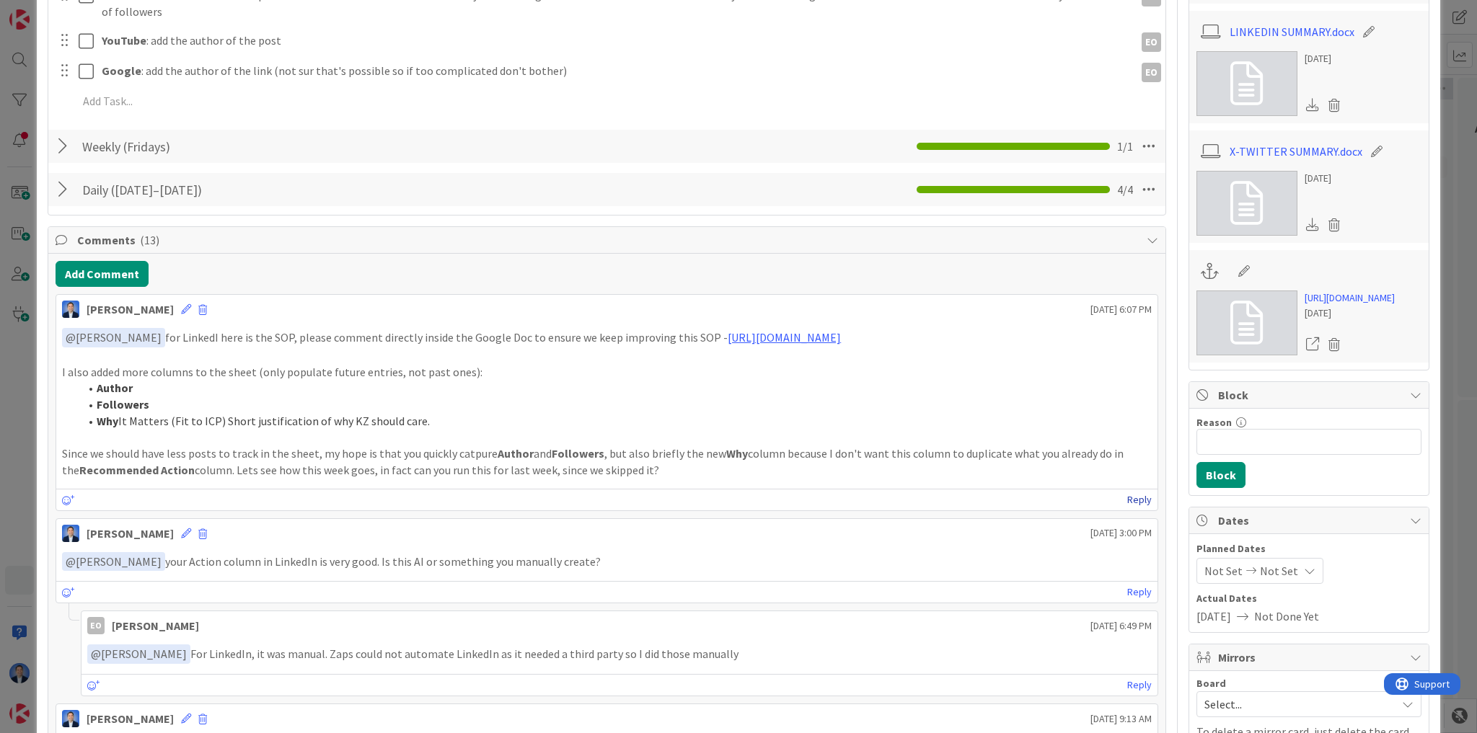
click at [1127, 509] on link "Reply" at bounding box center [1139, 500] width 25 height 18
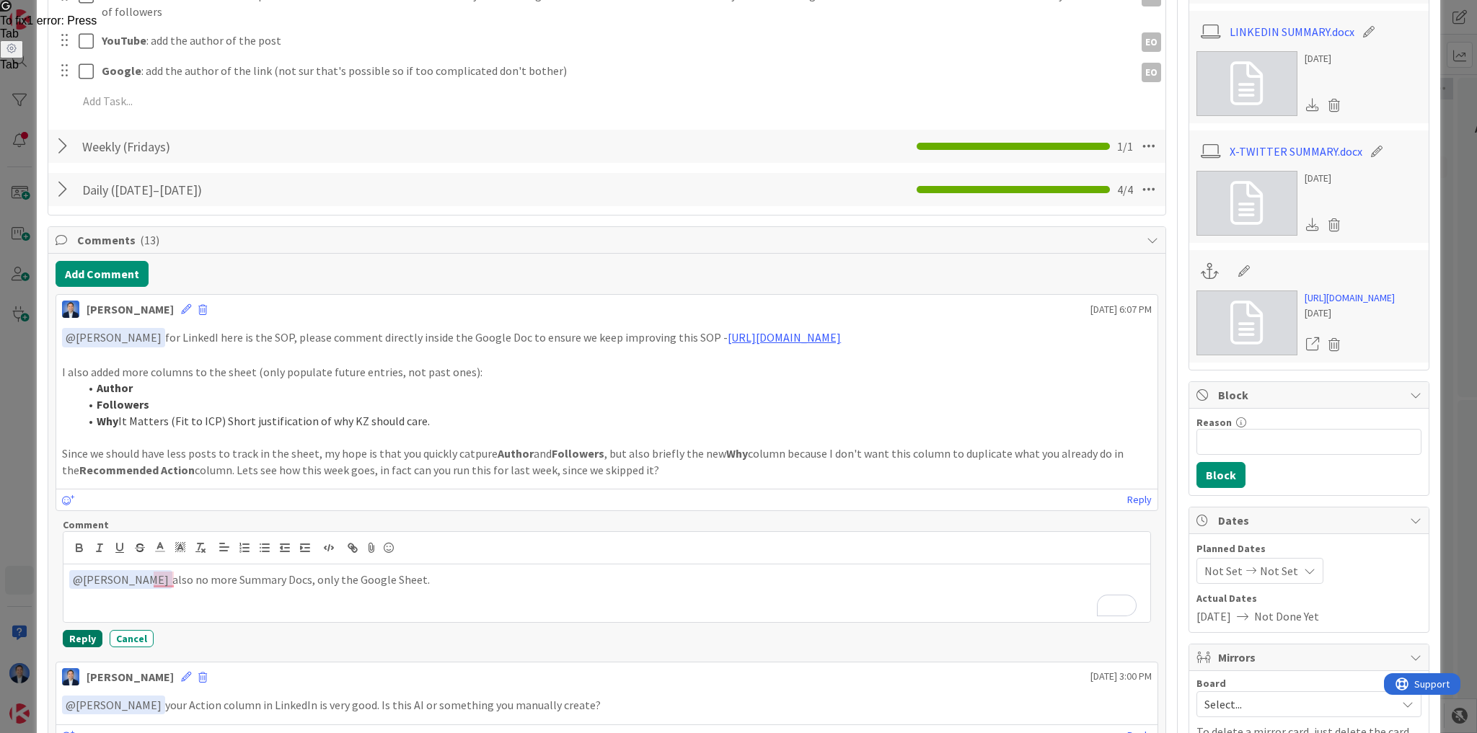
click at [80, 648] on button "Reply" at bounding box center [83, 638] width 40 height 17
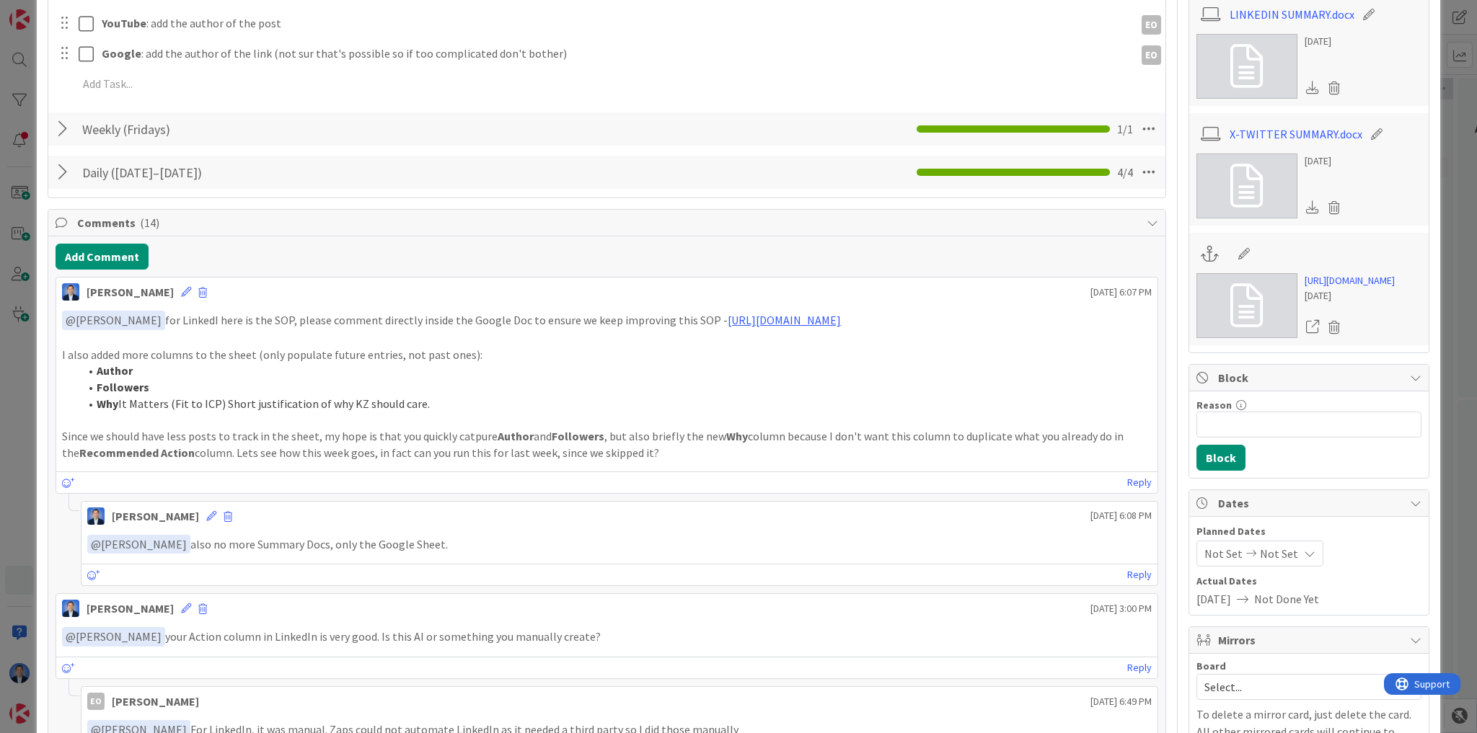
scroll to position [923, 0]
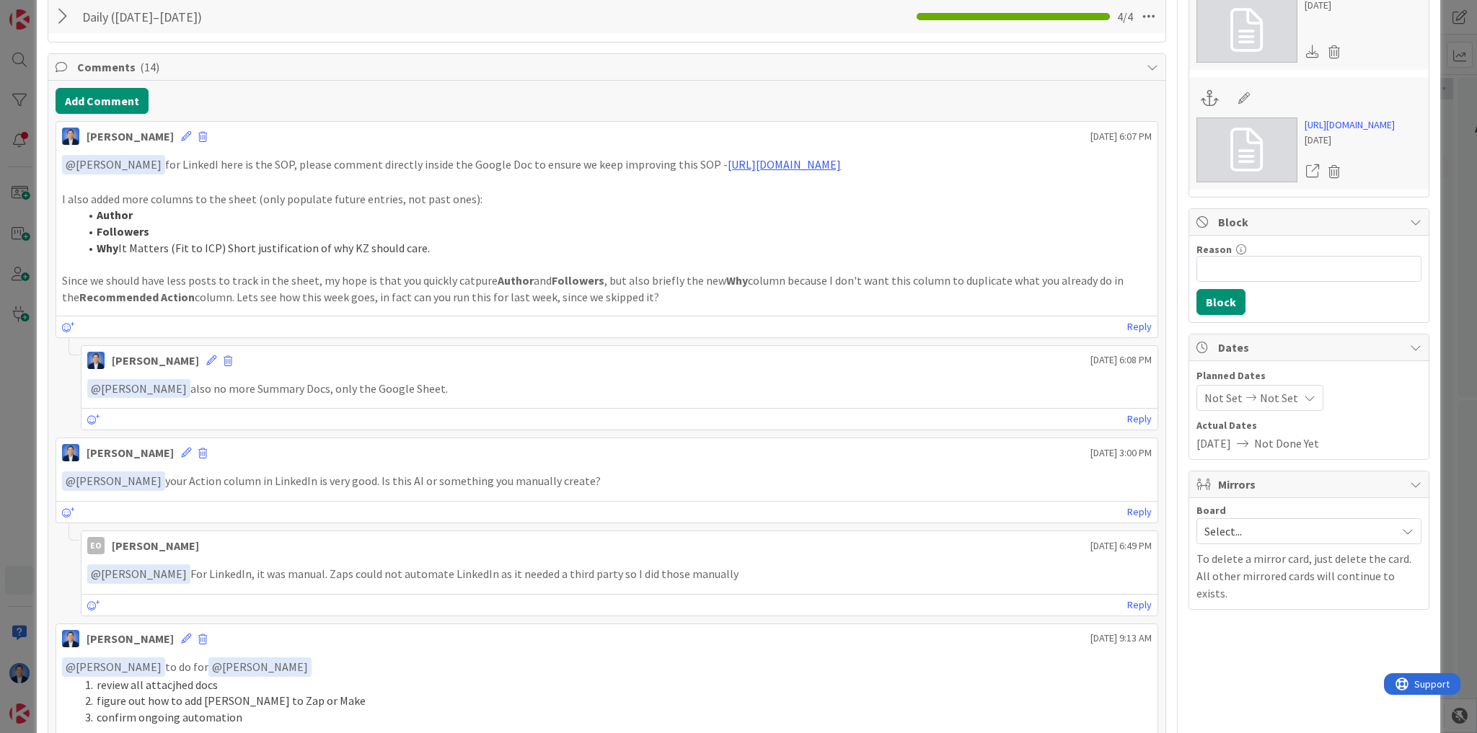
click at [29, 444] on div "ID 24524 [PERSON_NAME]'s Board Execute Title 55 / 128 Daily Social Listening & …" at bounding box center [738, 366] width 1477 height 733
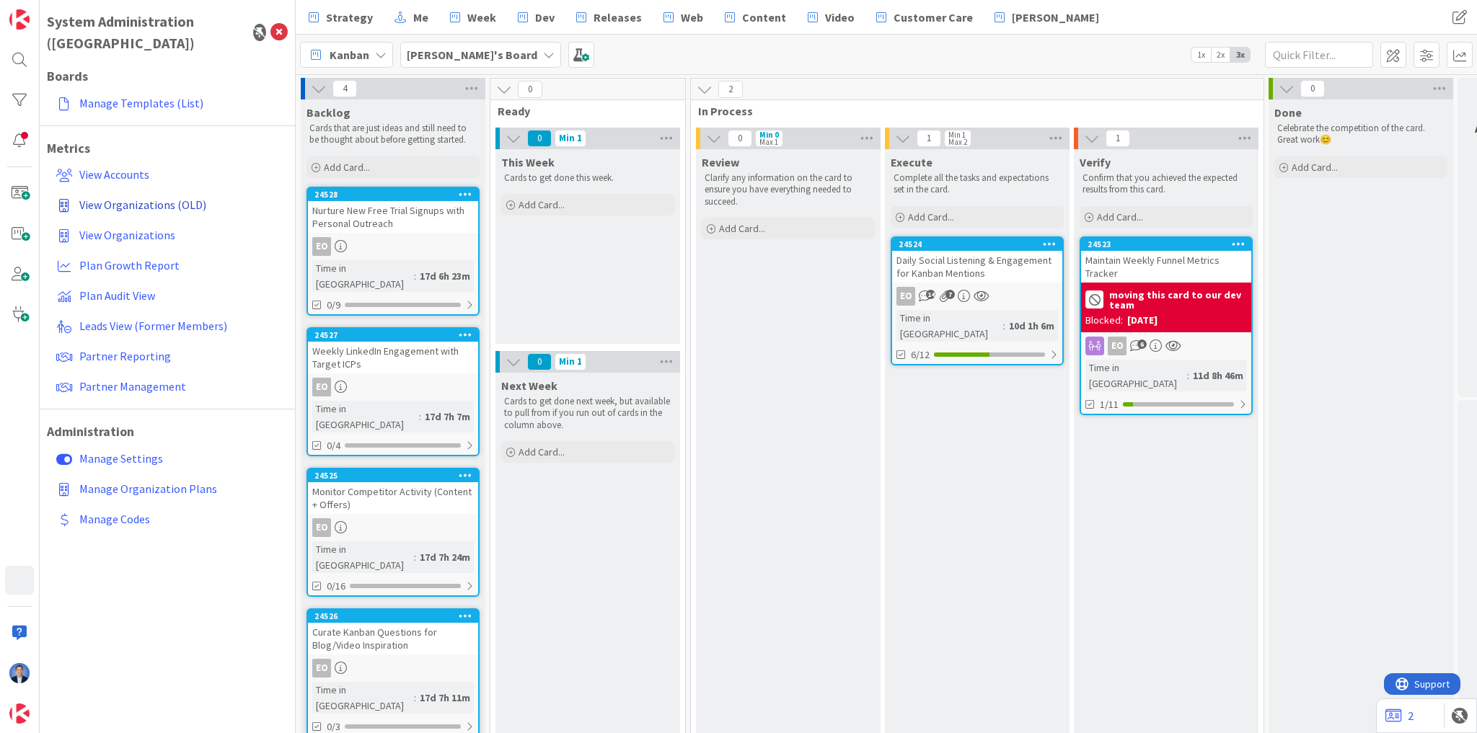
click at [125, 198] on span "View Organizations (OLD)" at bounding box center [142, 205] width 127 height 14
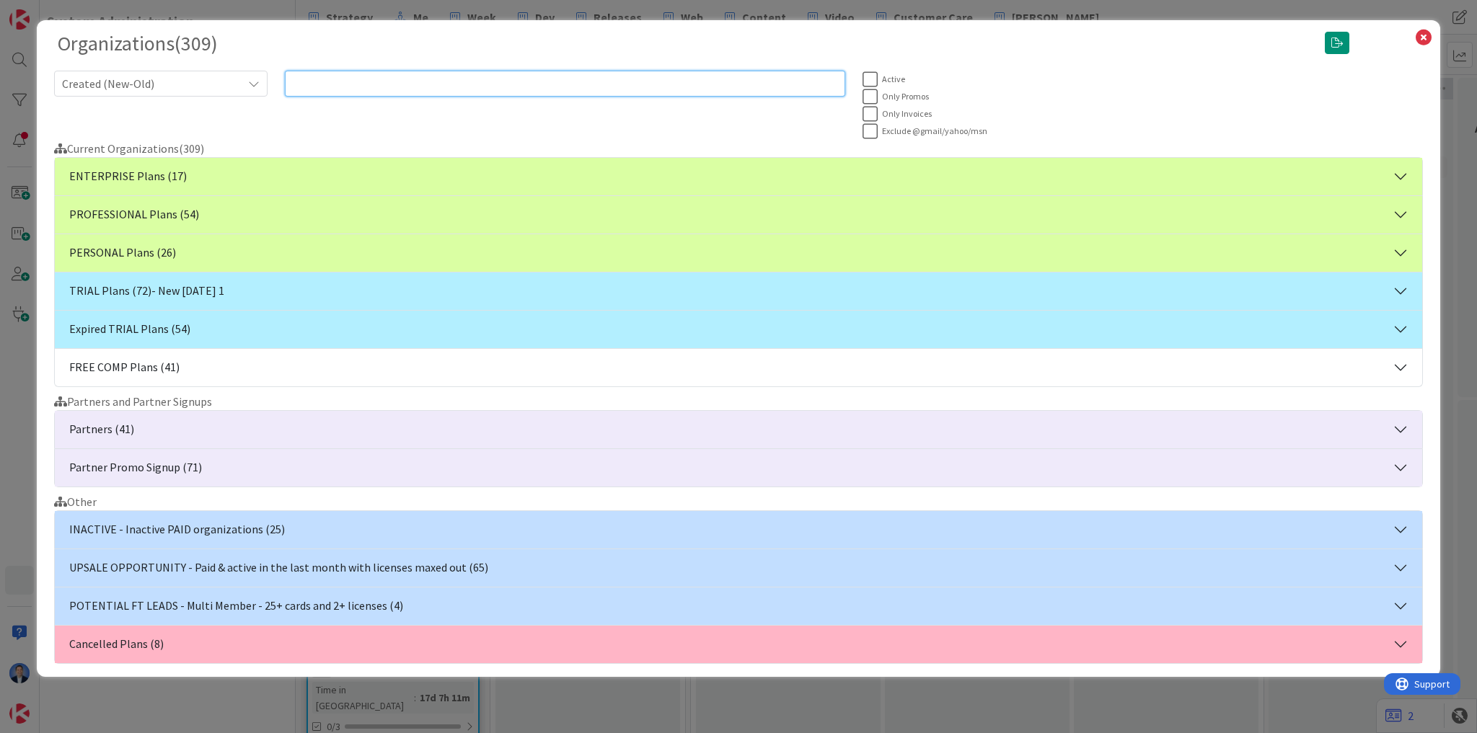
click at [357, 84] on input "text" at bounding box center [565, 84] width 560 height 26
paste input "[PERSON_NAME][EMAIL_ADDRESS][DOMAIN_NAME]"
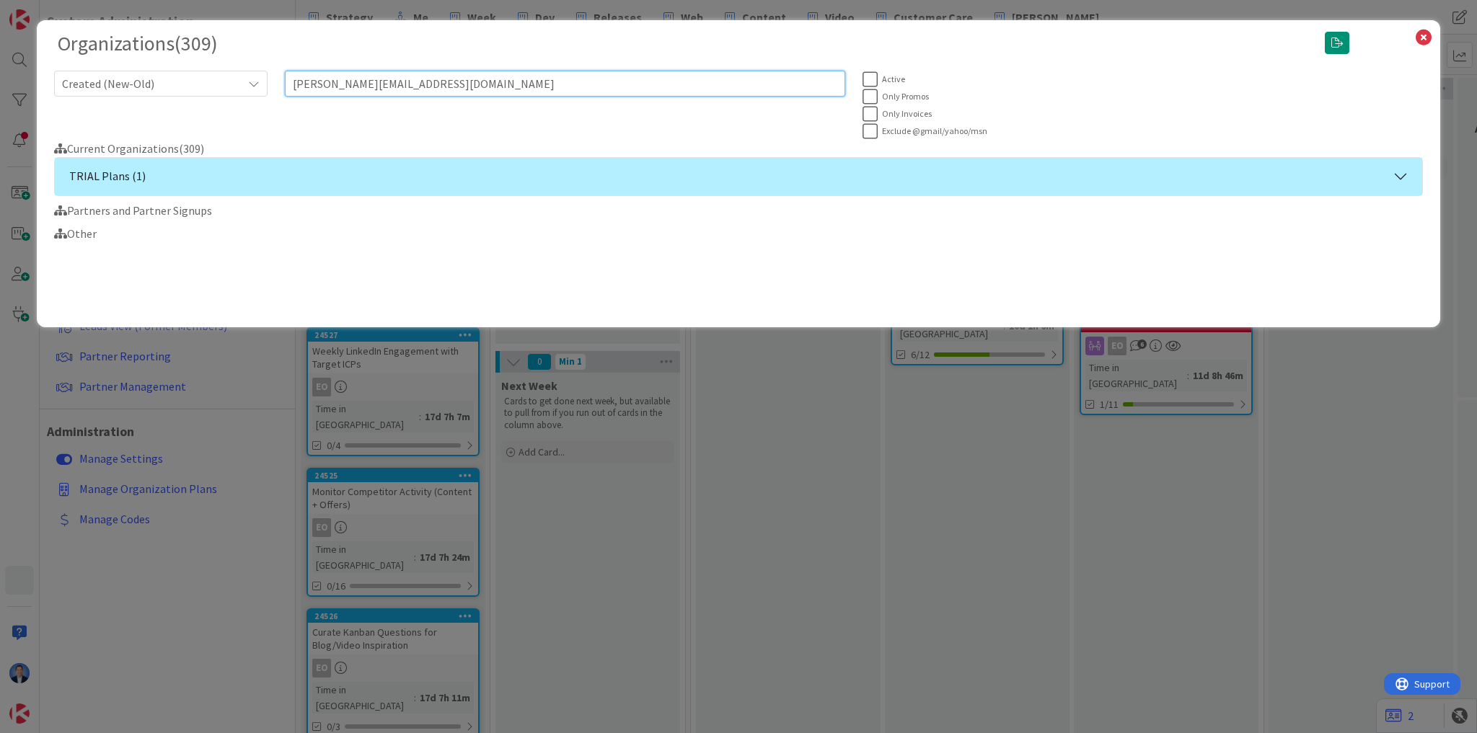
type input "[PERSON_NAME][EMAIL_ADDRESS][DOMAIN_NAME]"
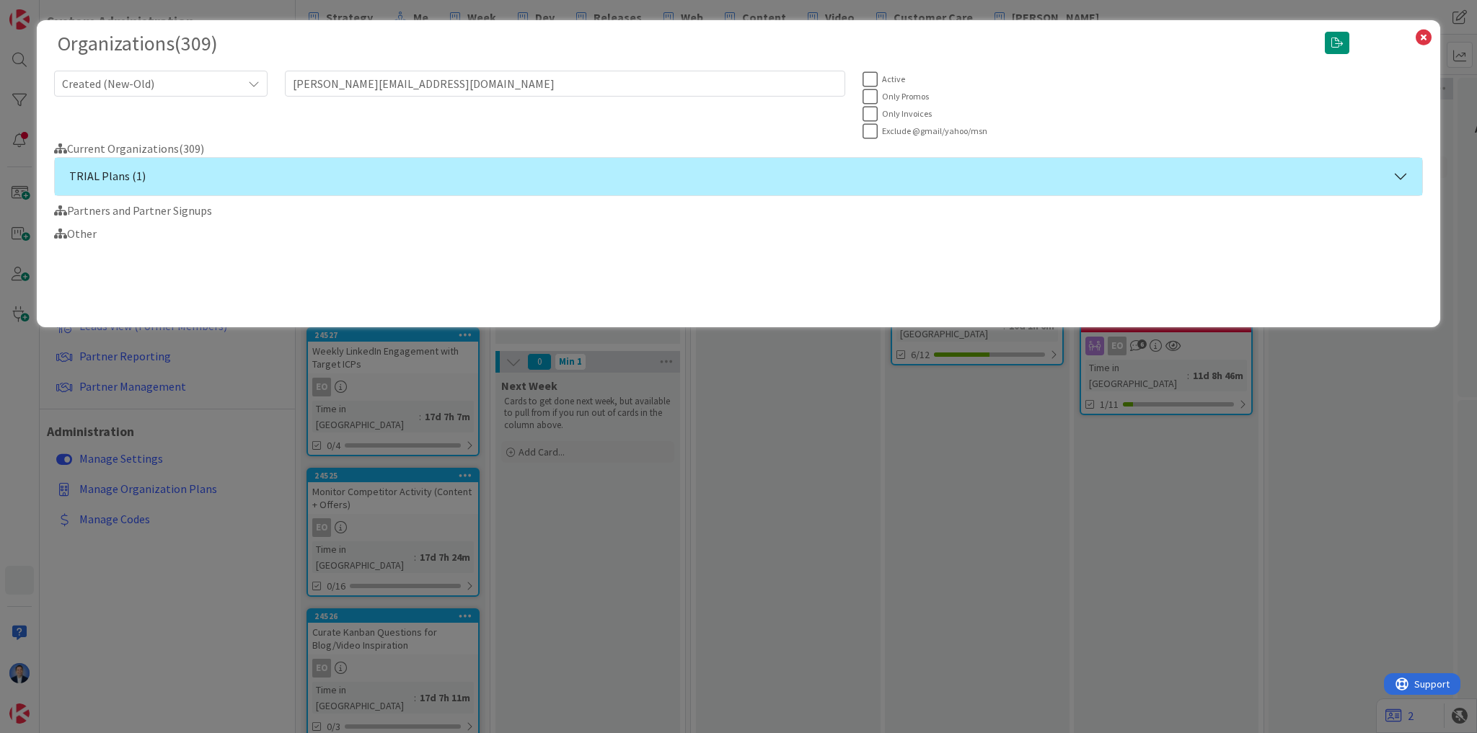
click at [255, 169] on button "TRIAL Plans (1)" at bounding box center [738, 176] width 1367 height 37
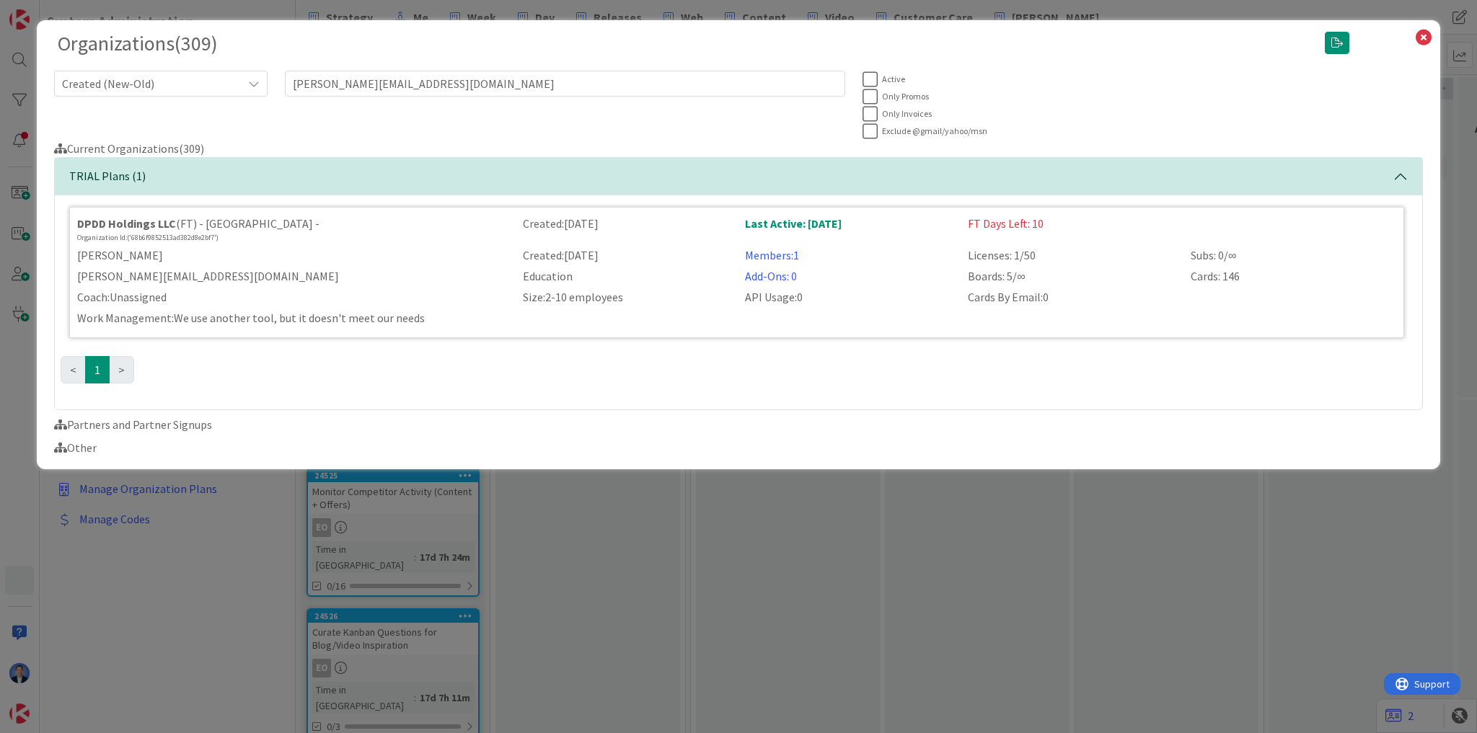
click at [884, 283] on div "Add-Ons: 0" at bounding box center [847, 276] width 223 height 17
drag, startPoint x: 182, startPoint y: 275, endPoint x: 122, endPoint y: 277, distance: 59.9
click at [122, 277] on div "[PERSON_NAME][EMAIL_ADDRESS][DOMAIN_NAME]" at bounding box center [292, 276] width 446 height 17
copy div "[DOMAIN_NAME]"
